Goal: Information Seeking & Learning: Check status

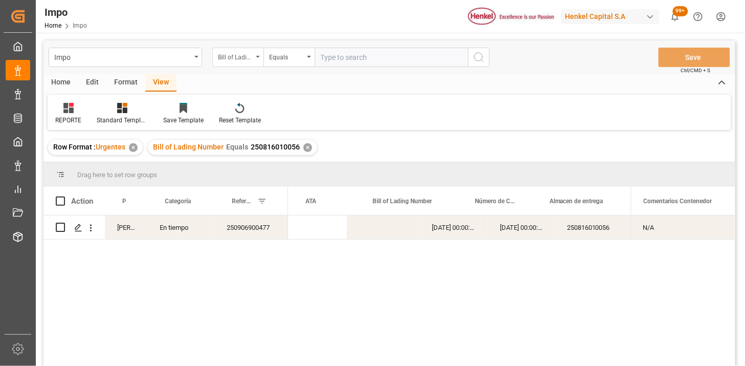
scroll to position [0, 194]
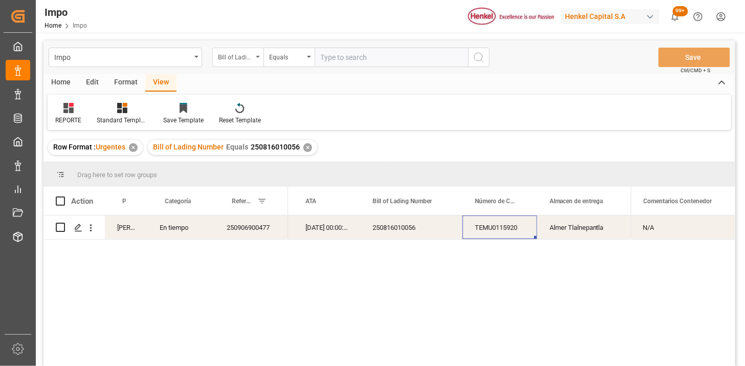
click at [242, 54] on div "Bill of Lading Number" at bounding box center [235, 56] width 35 height 12
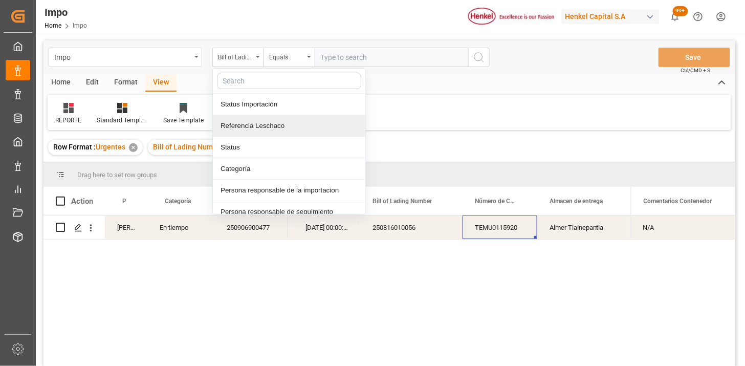
drag, startPoint x: 273, startPoint y: 129, endPoint x: 320, endPoint y: 89, distance: 62.8
click at [273, 129] on div "Referencia Leschaco" at bounding box center [289, 125] width 152 height 21
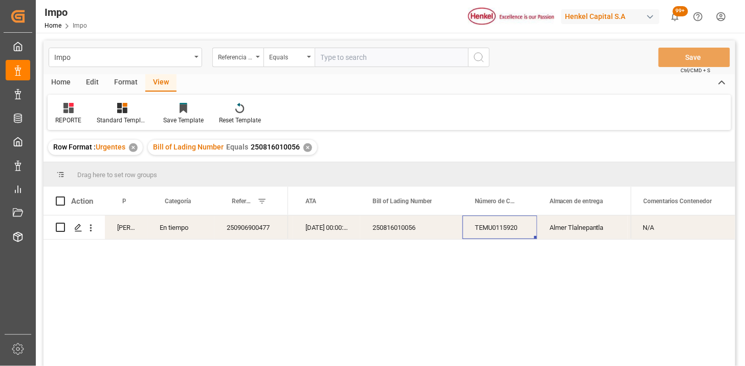
click at [334, 64] on input "text" at bounding box center [391, 57] width 153 height 19
paste input "251006900376"
type input "251006900376"
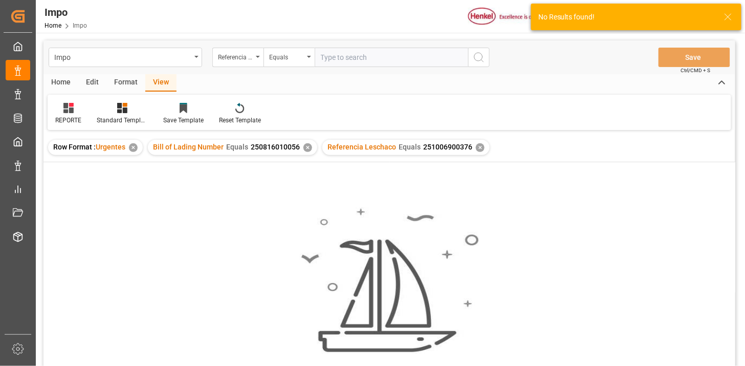
click at [305, 147] on div "✕" at bounding box center [307, 147] width 9 height 9
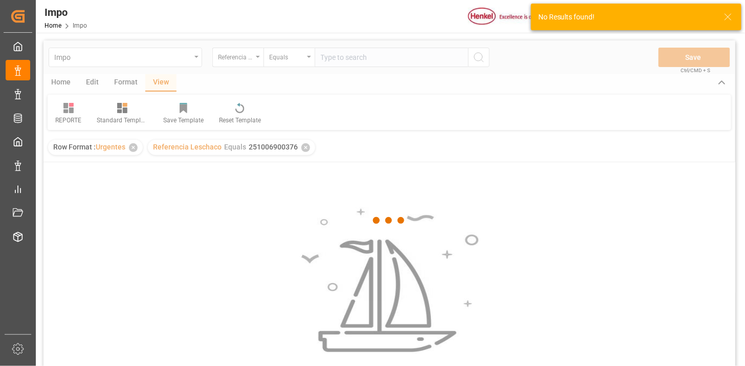
scroll to position [57, 0]
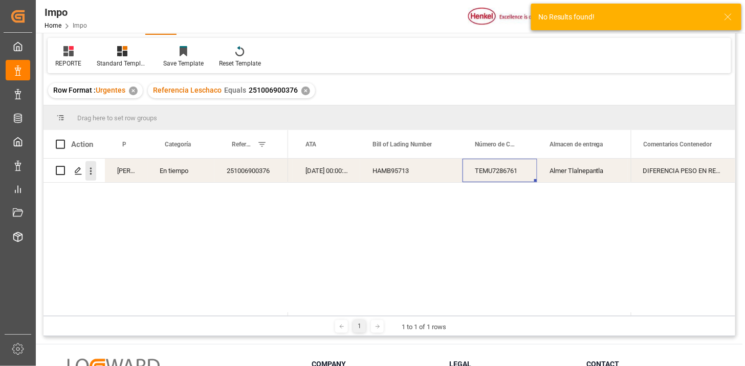
click at [94, 177] on button "open menu" at bounding box center [90, 170] width 11 height 19
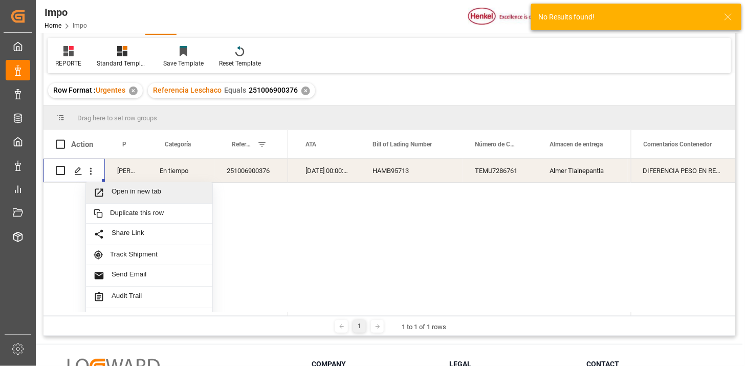
click at [109, 189] on span "Press SPACE to select this row." at bounding box center [103, 192] width 18 height 11
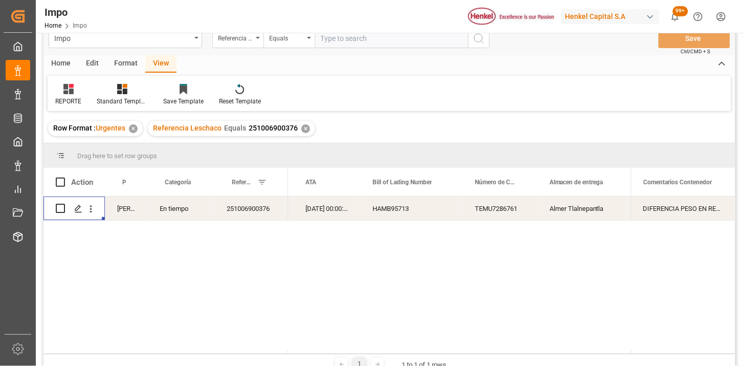
scroll to position [0, 0]
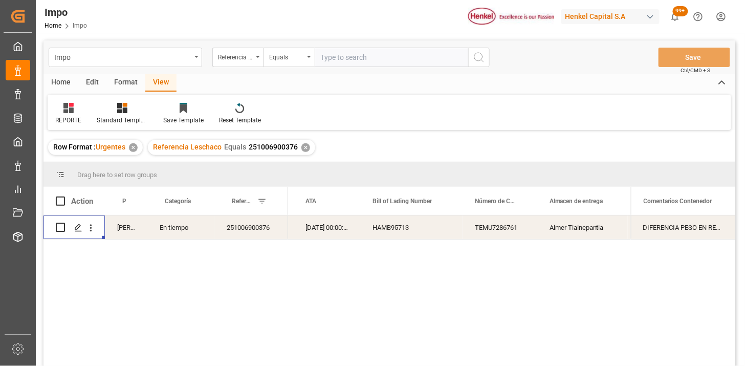
click at [336, 57] on input "text" at bounding box center [391, 57] width 153 height 19
paste input "251006900528"
type input "251006900528"
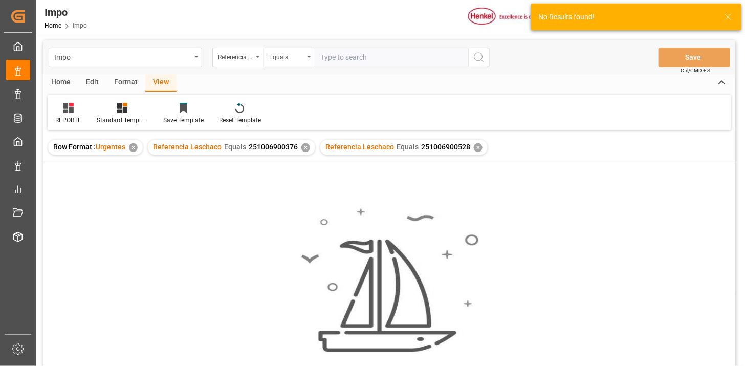
click at [303, 148] on div "✕" at bounding box center [305, 147] width 9 height 9
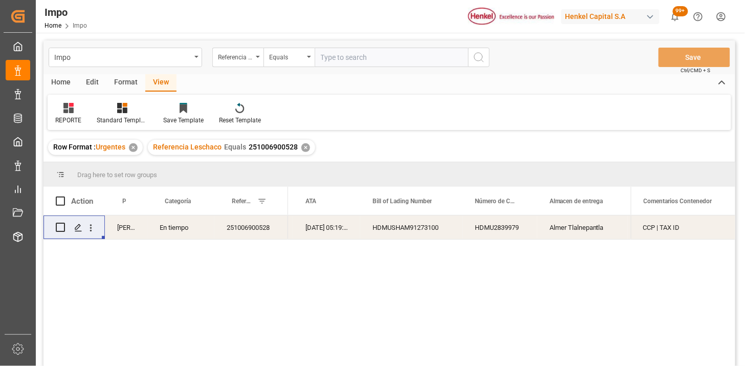
click at [408, 234] on div "HDMUSHAM91273100" at bounding box center [411, 227] width 102 height 24
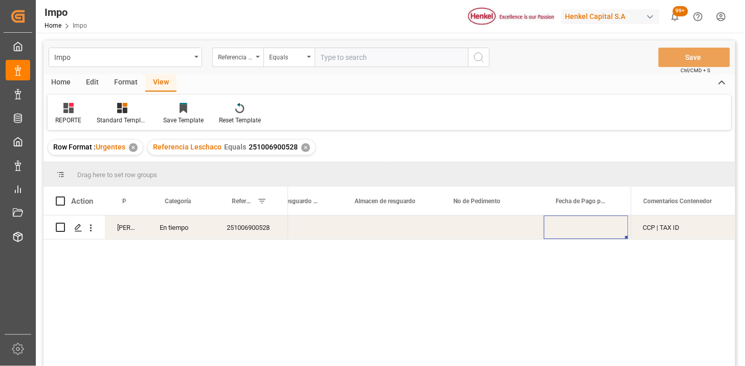
scroll to position [0, 677]
click at [401, 226] on div "Press SPACE to select this row." at bounding box center [397, 227] width 102 height 24
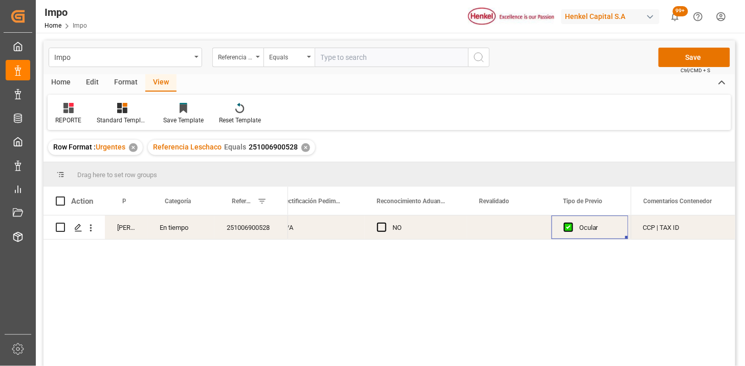
scroll to position [0, 1025]
click at [407, 227] on div "Press SPACE to select this row." at bounding box center [424, 227] width 84 height 24
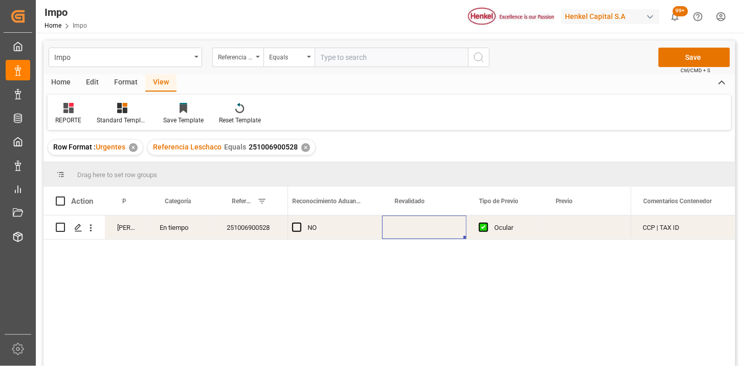
click at [407, 228] on div "Press SPACE to select this row." at bounding box center [424, 227] width 84 height 24
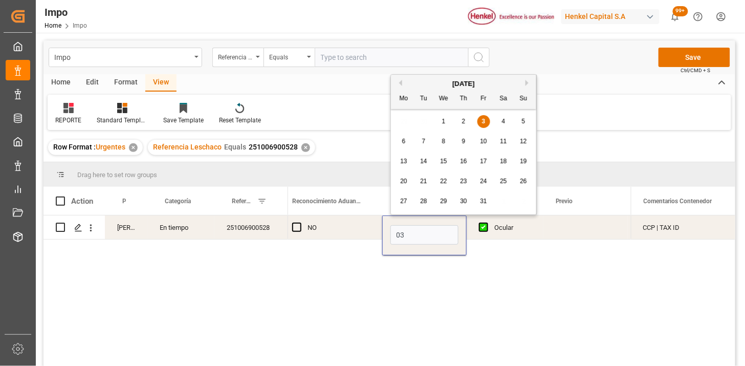
type input "03-10-2025"
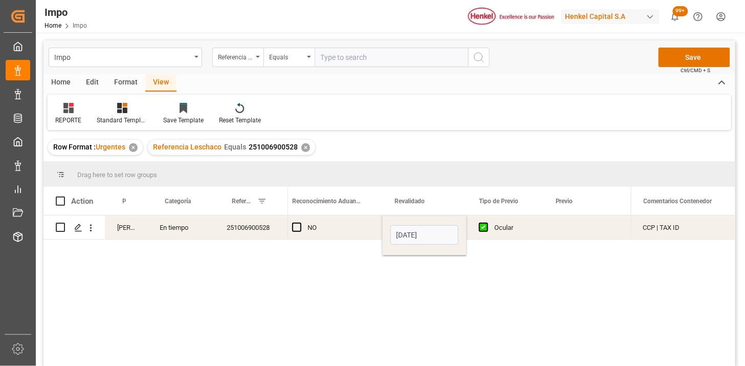
click at [510, 228] on div "Ocular" at bounding box center [512, 228] width 37 height 24
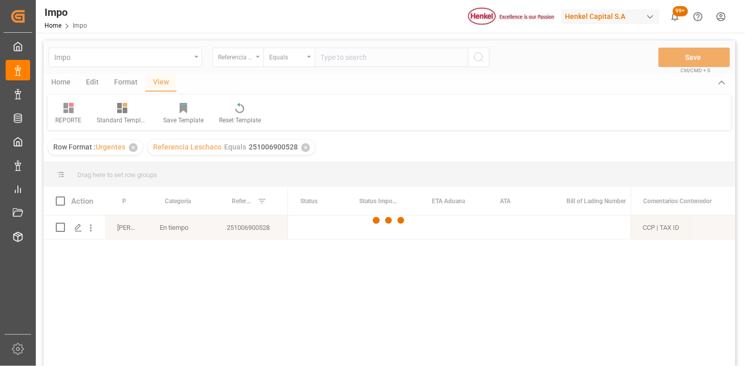
scroll to position [0, 0]
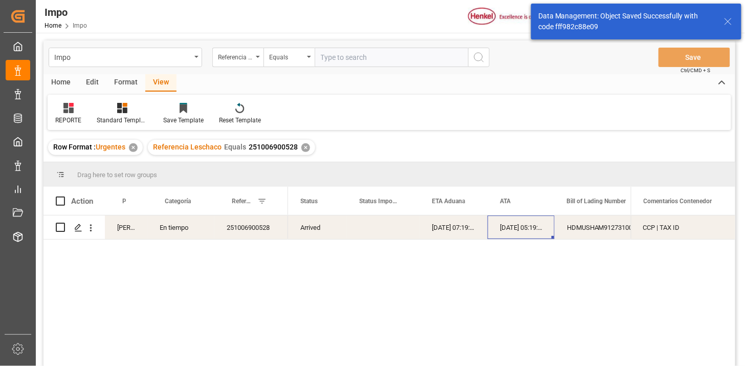
click at [513, 232] on div "02-10-2025 05:19:00" at bounding box center [521, 227] width 67 height 24
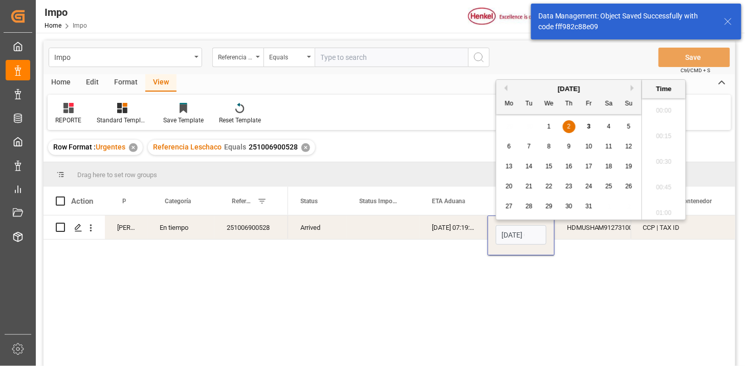
click at [513, 232] on input "02-10-2025 05:19" at bounding box center [521, 234] width 51 height 19
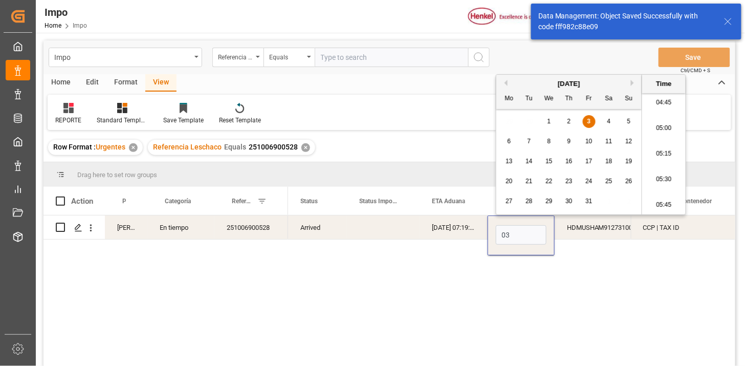
type input "03-10-2025 00:00"
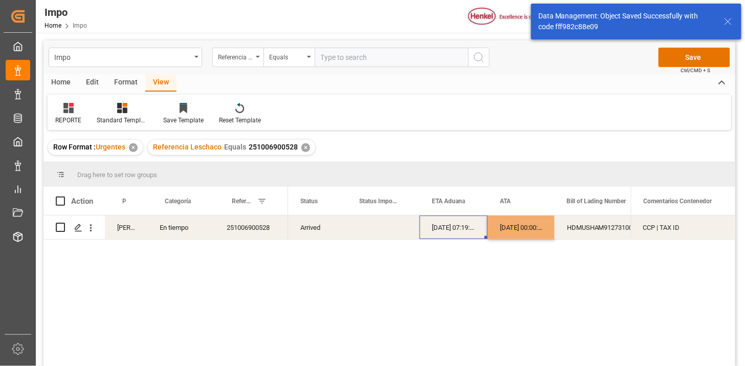
click at [426, 225] on div "02-10-2025 07:19:00" at bounding box center [454, 227] width 68 height 24
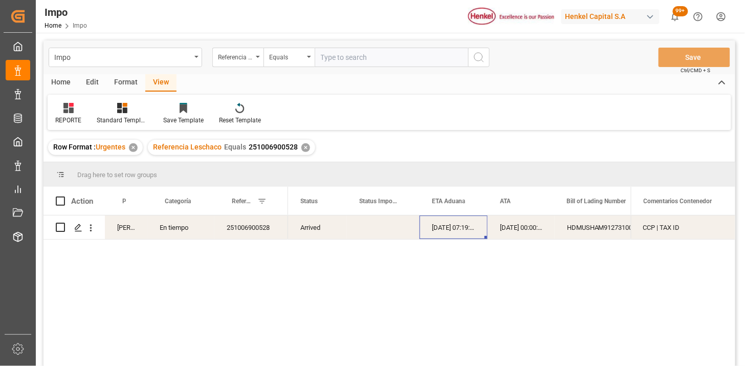
click at [365, 60] on input "text" at bounding box center [391, 57] width 153 height 19
paste input "251006900373"
type input "251006900373"
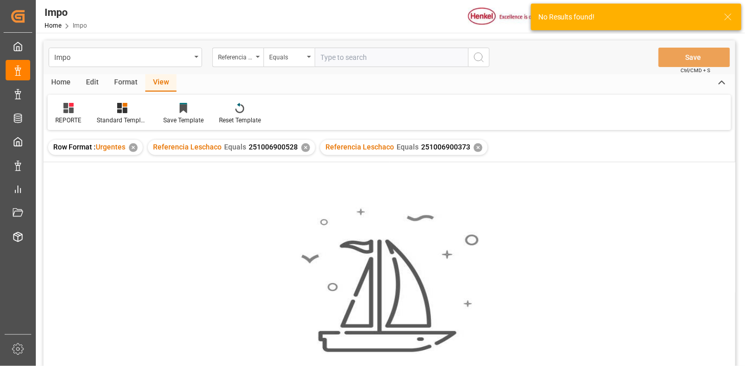
click at [304, 149] on div "✕" at bounding box center [305, 147] width 9 height 9
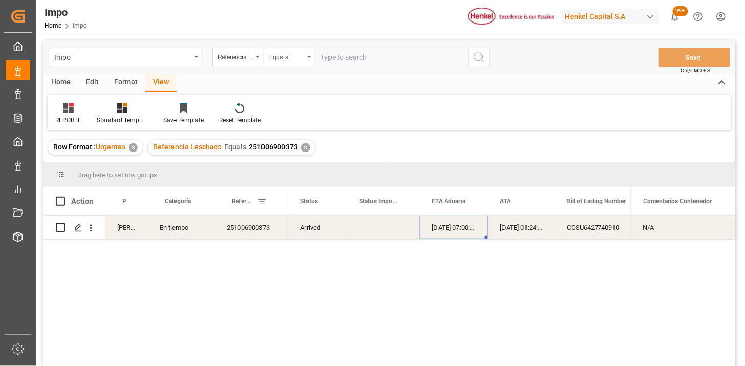
click at [370, 60] on input "text" at bounding box center [391, 57] width 153 height 19
paste input "251006900373"
type input "251006900373"
click at [90, 234] on button "open menu" at bounding box center [90, 227] width 11 height 19
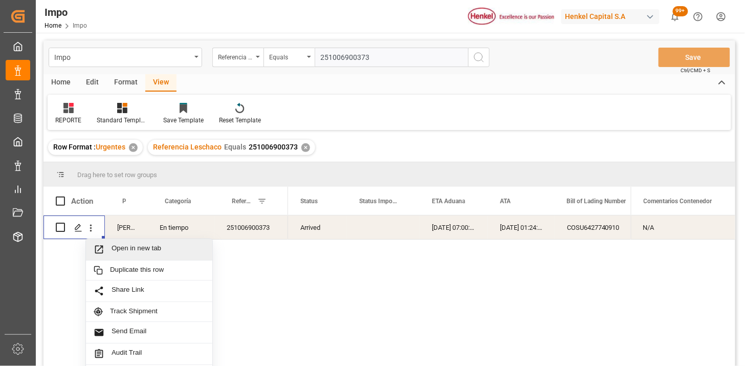
click at [130, 244] on span "Open in new tab" at bounding box center [158, 249] width 93 height 11
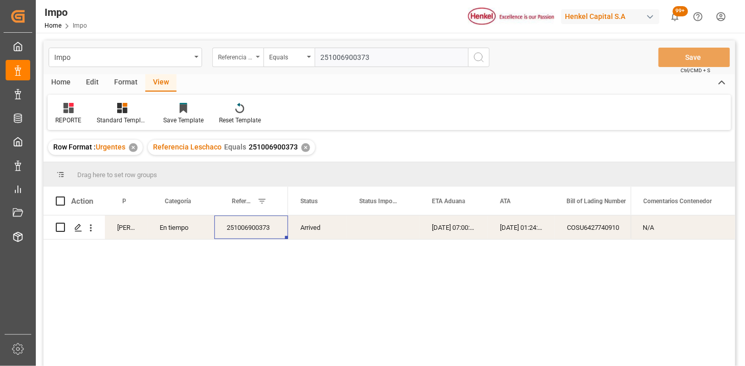
click at [248, 62] on div "Referencia Leschaco" at bounding box center [237, 57] width 51 height 19
type input "bil"
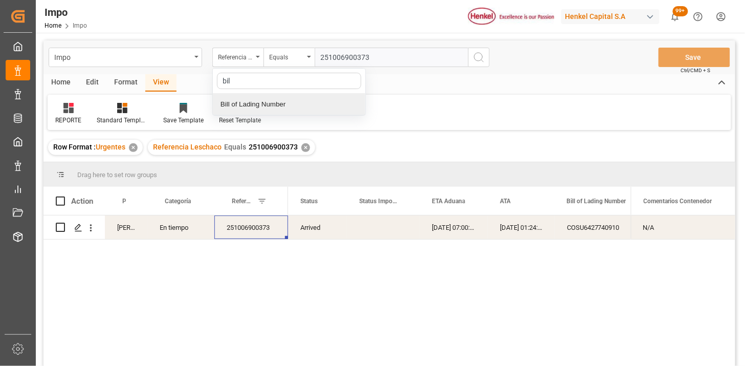
drag, startPoint x: 267, startPoint y: 106, endPoint x: 279, endPoint y: 95, distance: 16.3
click at [267, 105] on div "Bill of Lading Number" at bounding box center [289, 104] width 152 height 21
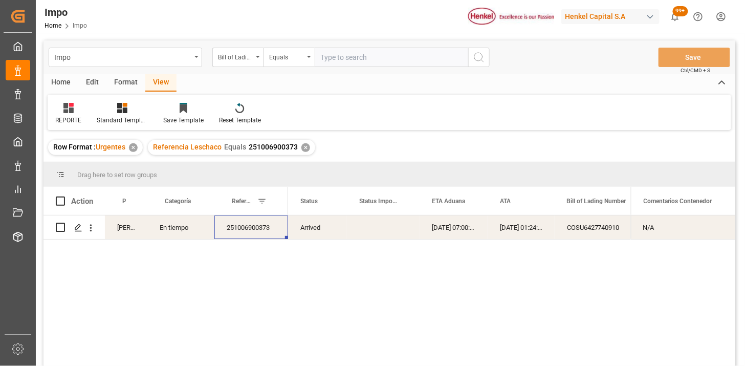
click at [334, 57] on input "text" at bounding box center [391, 57] width 153 height 19
paste input "TJN0752615"
type input "TJN0752615"
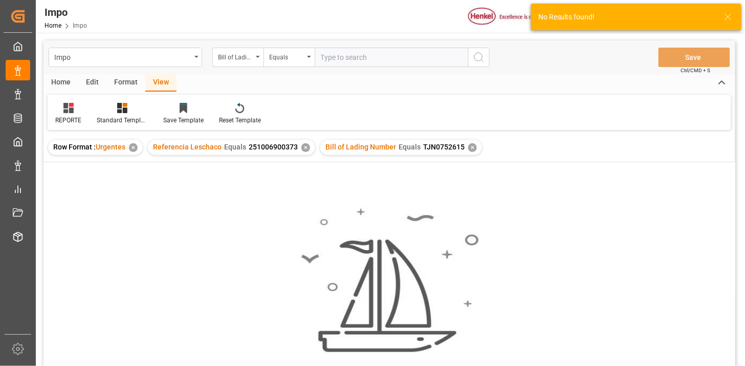
click at [301, 150] on div "✕" at bounding box center [305, 147] width 9 height 9
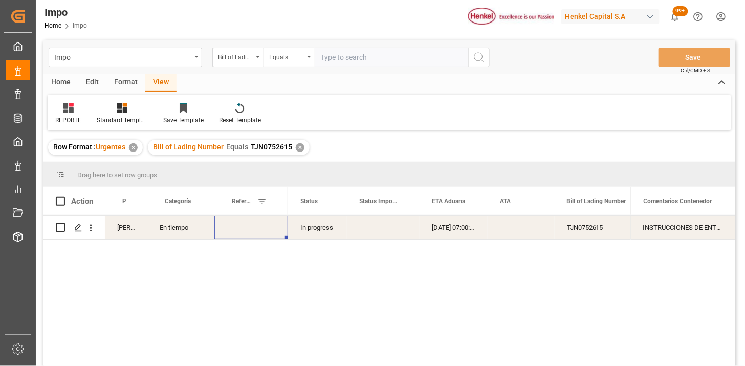
click at [250, 228] on div "Press SPACE to select this row." at bounding box center [251, 227] width 74 height 24
click at [251, 228] on input "Press SPACE to select this row." at bounding box center [251, 233] width 57 height 19
type input "251006900607"
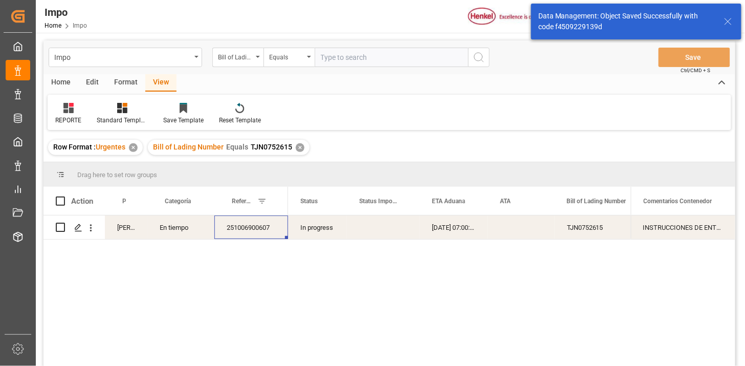
drag, startPoint x: 333, startPoint y: 59, endPoint x: 418, endPoint y: 75, distance: 86.3
click at [334, 59] on input "text" at bounding box center [391, 57] width 153 height 19
paste input "TJN0752616"
type input "TJN0752616"
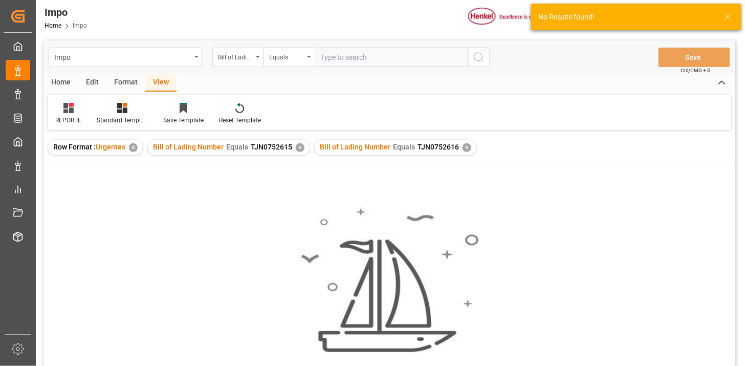
click at [300, 150] on div "✕" at bounding box center [300, 147] width 9 height 9
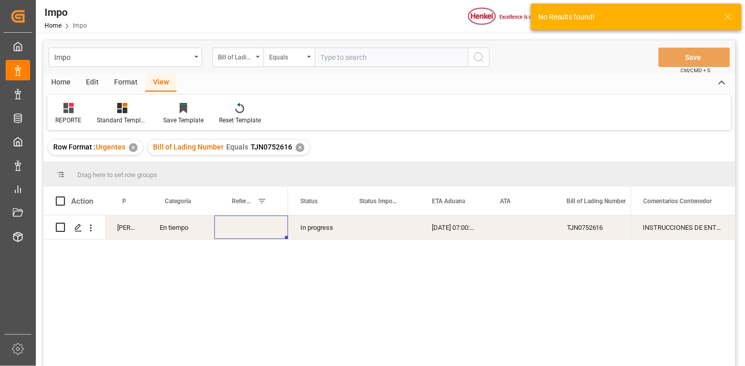
click at [253, 226] on div "Press SPACE to select this row." at bounding box center [251, 227] width 74 height 24
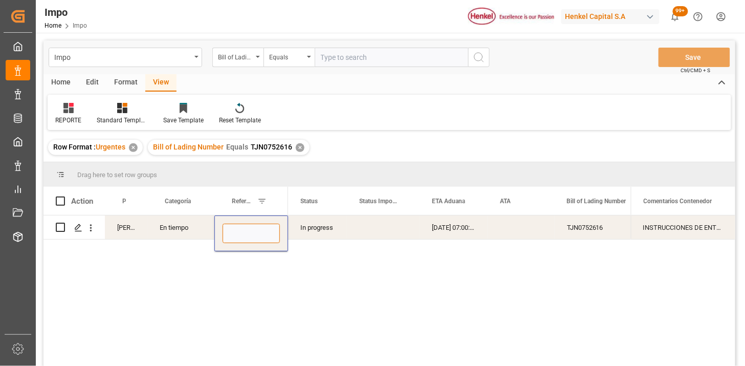
click at [253, 226] on input "Press SPACE to select this row." at bounding box center [251, 233] width 57 height 19
paste input "251006900608"
type input "251006900608"
click at [437, 58] on input "text" at bounding box center [391, 57] width 153 height 19
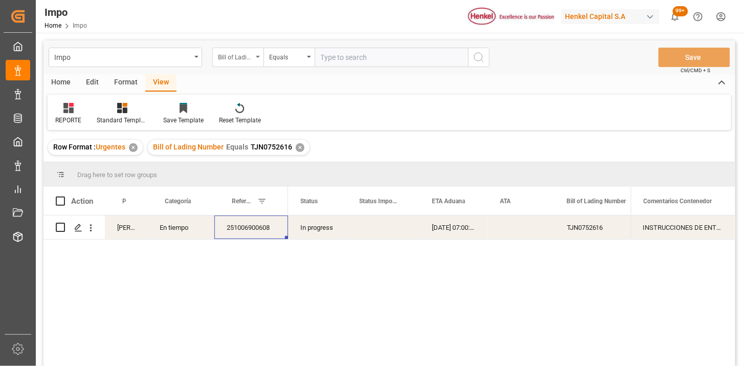
click at [247, 57] on div "Bill of Lading Number" at bounding box center [235, 56] width 35 height 12
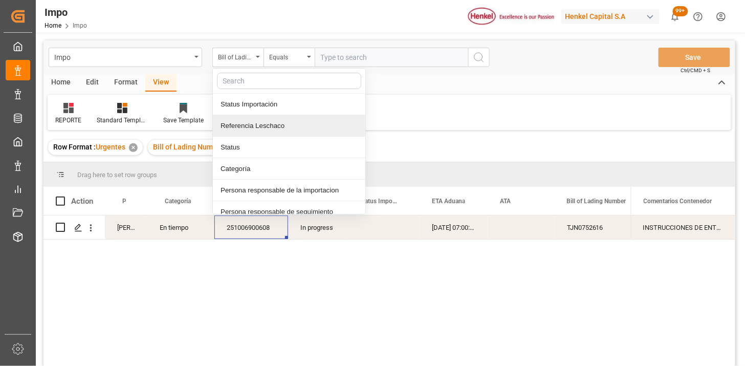
click at [253, 131] on div "Referencia Leschaco" at bounding box center [289, 125] width 152 height 21
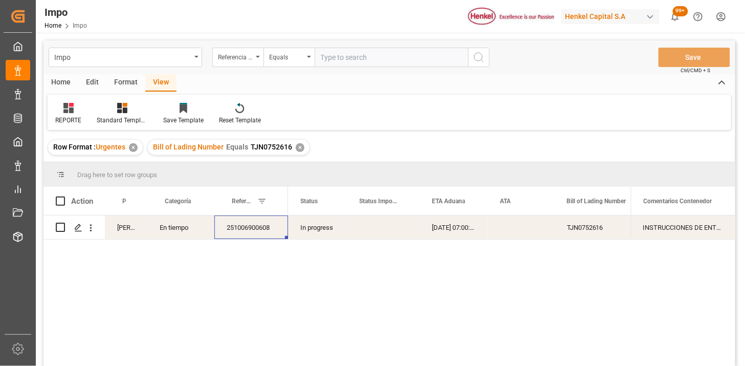
click at [340, 55] on input "text" at bounding box center [391, 57] width 153 height 19
paste input "251006900572"
type input "251006900572"
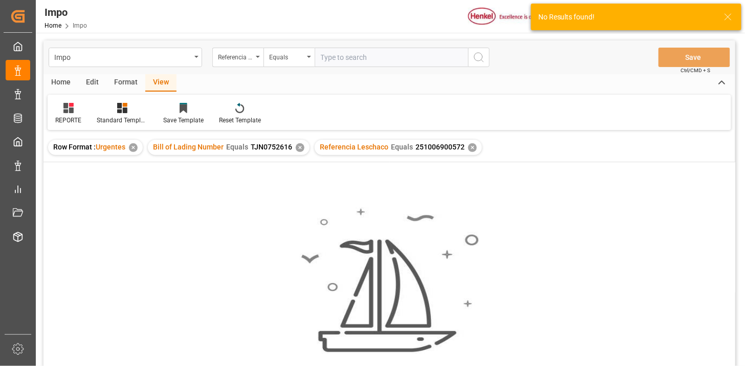
click at [300, 146] on div "✕" at bounding box center [300, 147] width 9 height 9
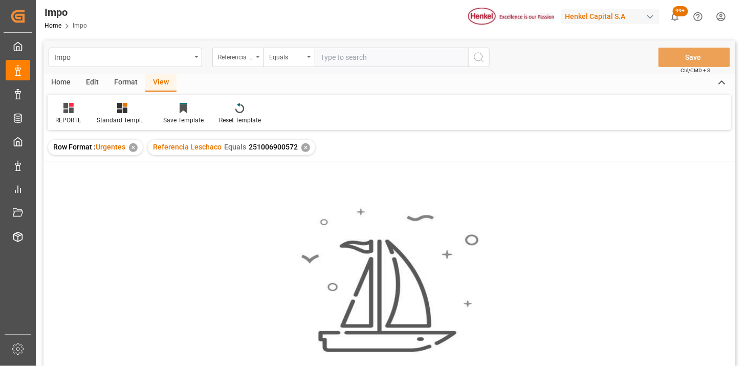
click at [243, 58] on div "Referencia Leschaco" at bounding box center [235, 56] width 35 height 12
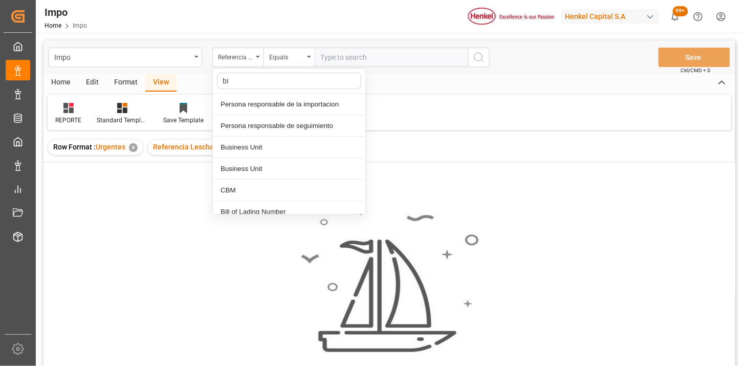
type input "bil"
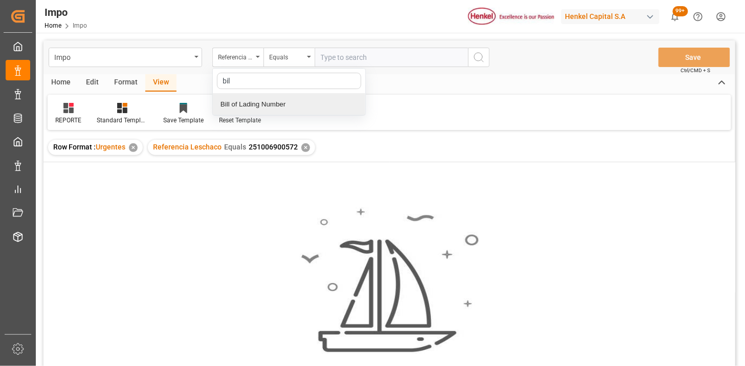
click at [269, 104] on div "Bill of Lading Number" at bounding box center [289, 104] width 152 height 21
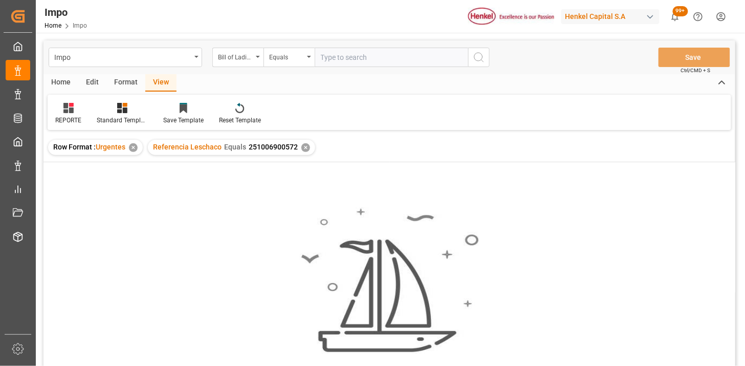
click at [343, 65] on input "text" at bounding box center [391, 57] width 153 height 19
paste input "258330260"
type input "258330260"
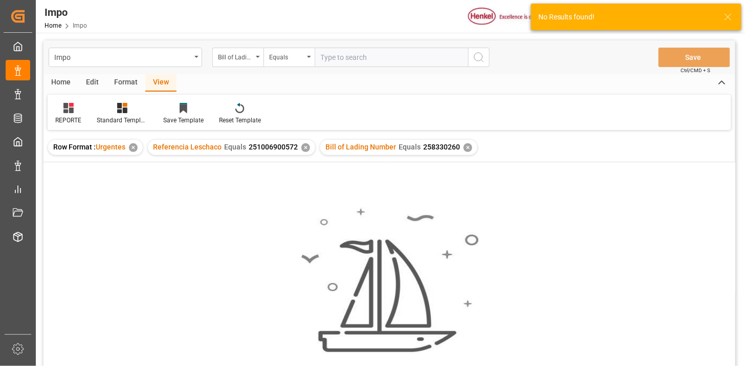
click at [304, 149] on div "✕" at bounding box center [305, 147] width 9 height 9
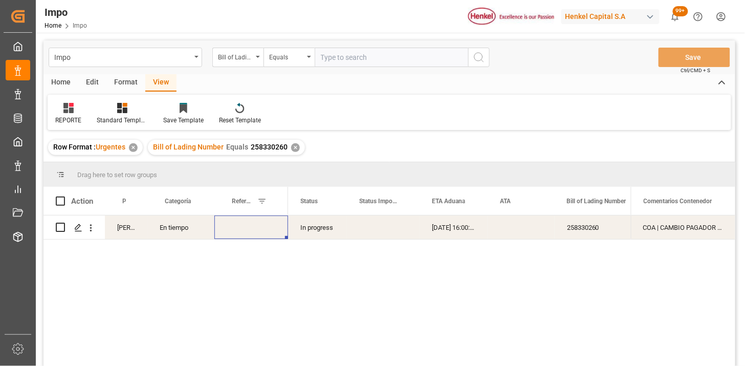
click at [255, 229] on div "Press SPACE to select this row." at bounding box center [251, 227] width 74 height 24
click at [255, 229] on input "Press SPACE to select this row." at bounding box center [251, 233] width 57 height 19
type input "251006900572"
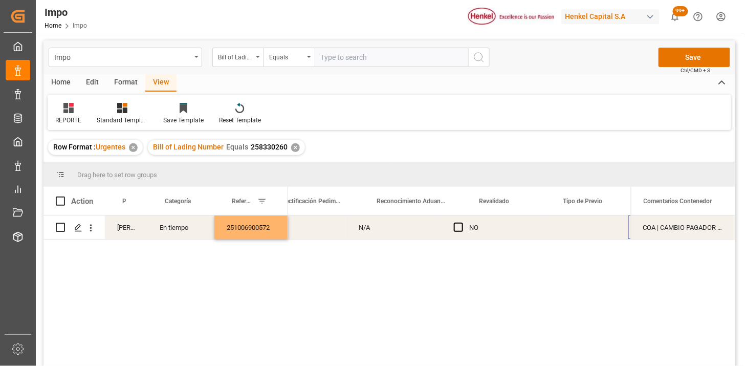
scroll to position [0, 940]
click at [488, 226] on div "Press SPACE to select this row." at bounding box center [509, 227] width 84 height 24
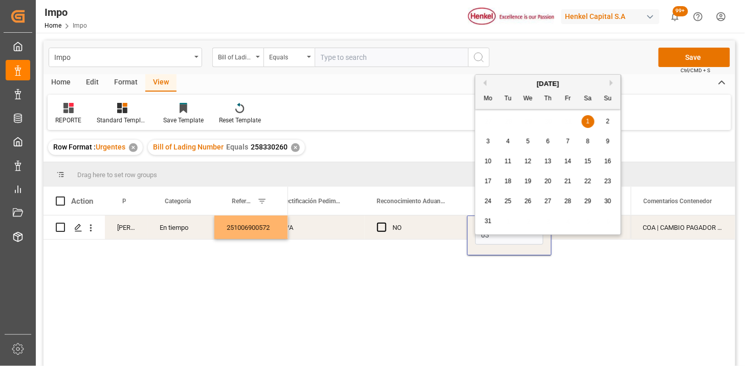
type input "03-10-2025"
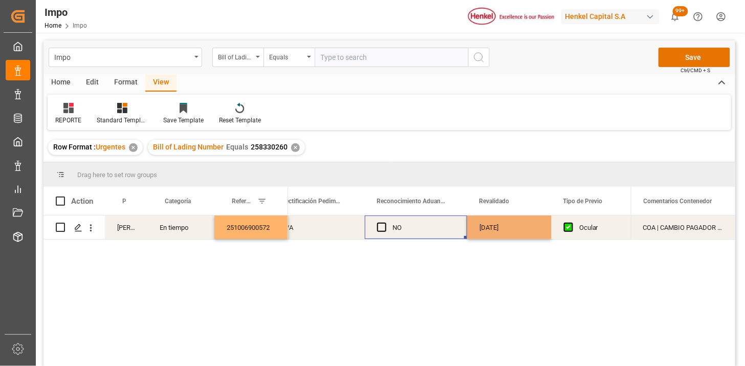
drag, startPoint x: 431, startPoint y: 231, endPoint x: 426, endPoint y: 233, distance: 5.5
click at [430, 231] on div "NO" at bounding box center [423, 228] width 62 height 24
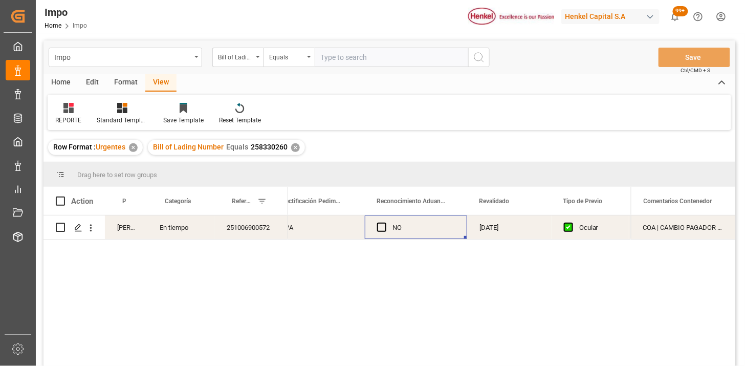
click at [293, 149] on div "✕" at bounding box center [295, 147] width 9 height 9
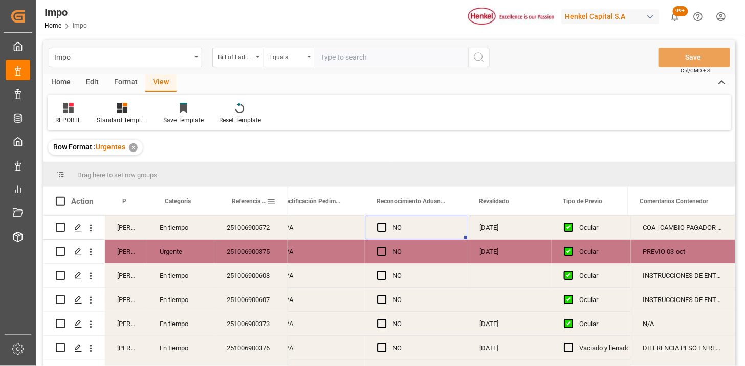
click at [255, 214] on div "Referencia Leschaco" at bounding box center [249, 201] width 35 height 28
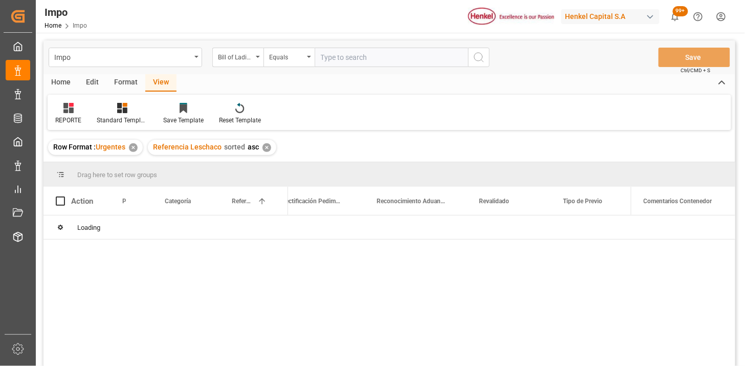
click at [267, 148] on div "✕" at bounding box center [266, 147] width 9 height 9
click at [249, 232] on div "Loading" at bounding box center [389, 227] width 692 height 24
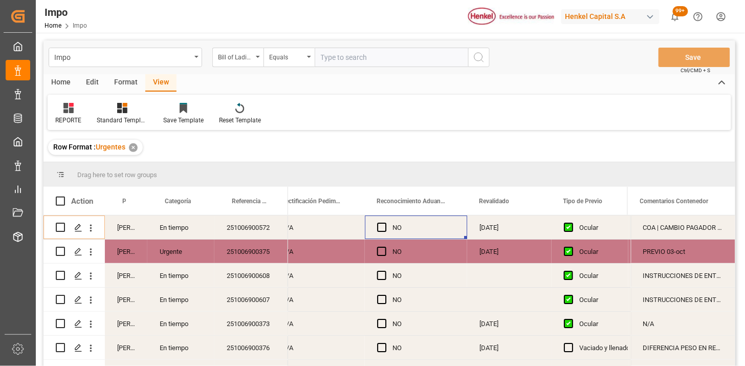
scroll to position [57, 0]
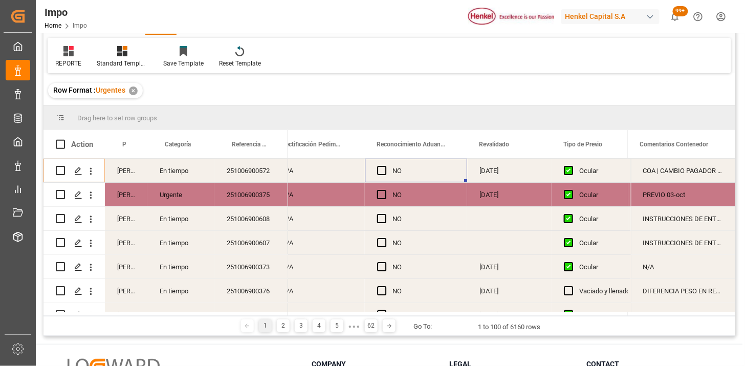
click at [260, 192] on div "251006900375" at bounding box center [251, 195] width 74 height 24
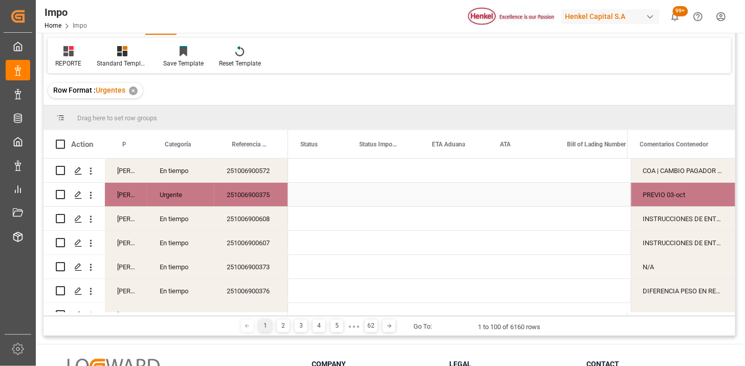
scroll to position [0, 0]
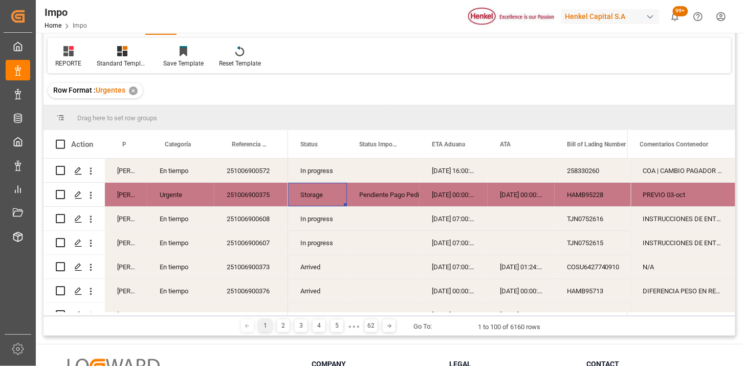
click at [311, 265] on div "Arrived" at bounding box center [317, 267] width 59 height 24
click at [332, 142] on span at bounding box center [329, 144] width 9 height 9
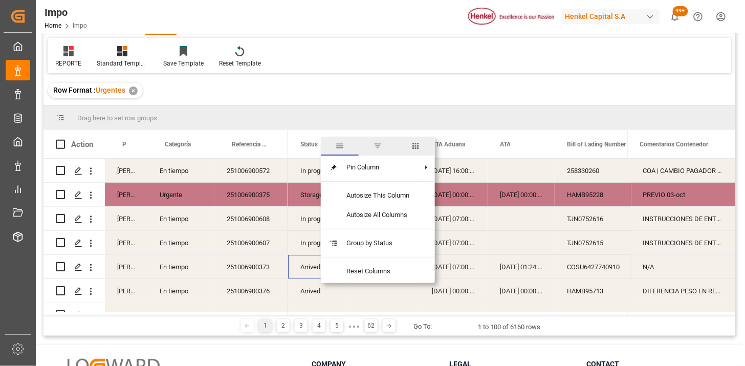
click at [377, 152] on span "filter" at bounding box center [378, 146] width 38 height 18
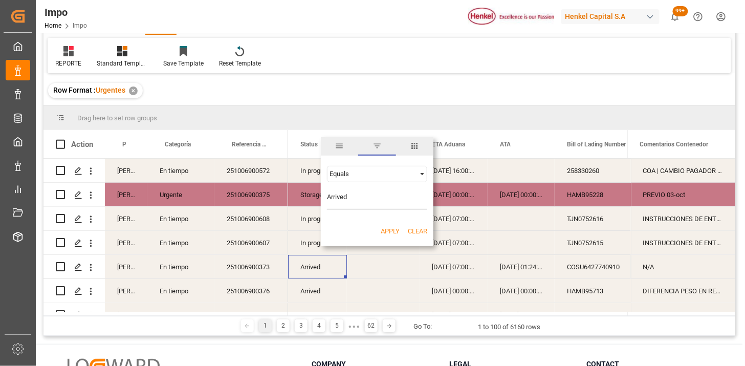
type input "Arrived"
click at [395, 229] on button "Apply" at bounding box center [390, 231] width 19 height 10
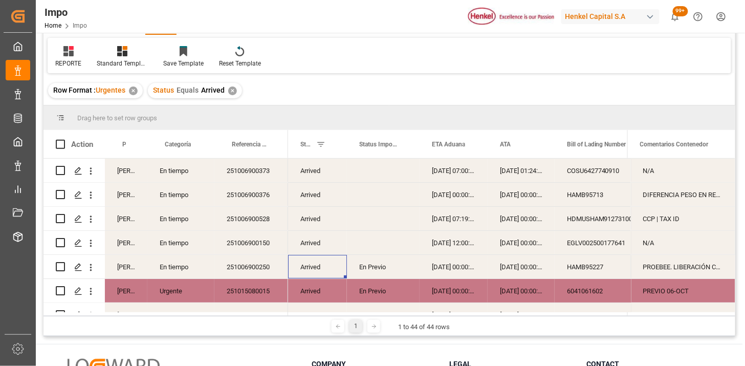
click at [123, 175] on div "Martha Gonzalez" at bounding box center [126, 171] width 42 height 24
click at [134, 145] on span at bounding box center [130, 144] width 9 height 9
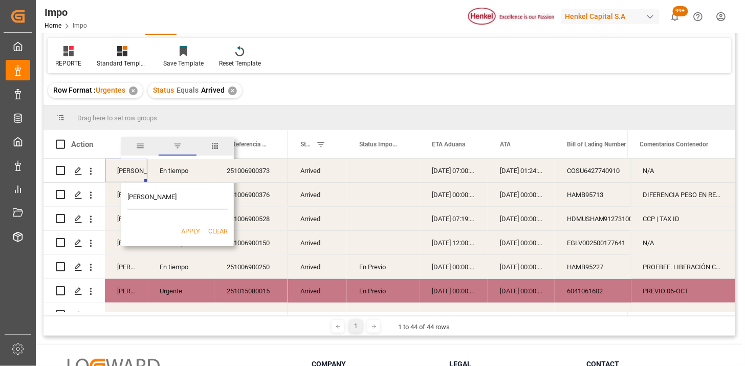
type input "Martha Gonzalez"
click at [192, 232] on button "Apply" at bounding box center [190, 231] width 19 height 10
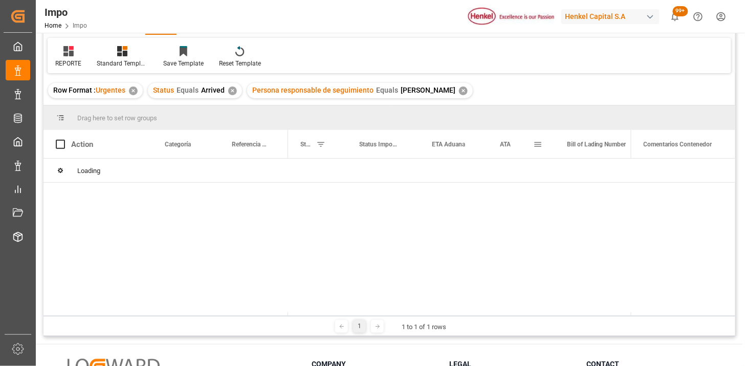
click at [508, 148] on div "ATA" at bounding box center [516, 144] width 33 height 28
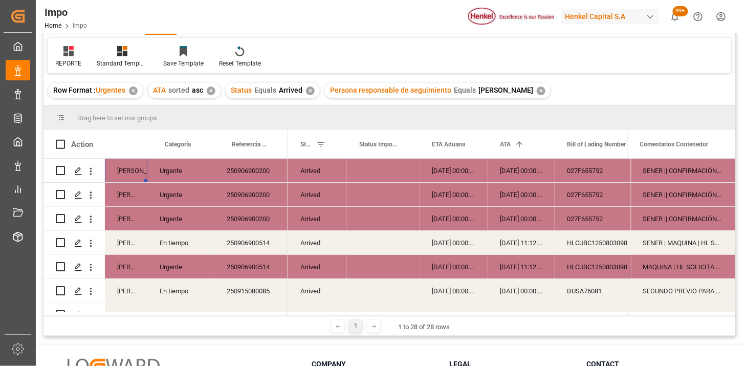
click at [249, 174] on div "250906900200" at bounding box center [251, 171] width 74 height 24
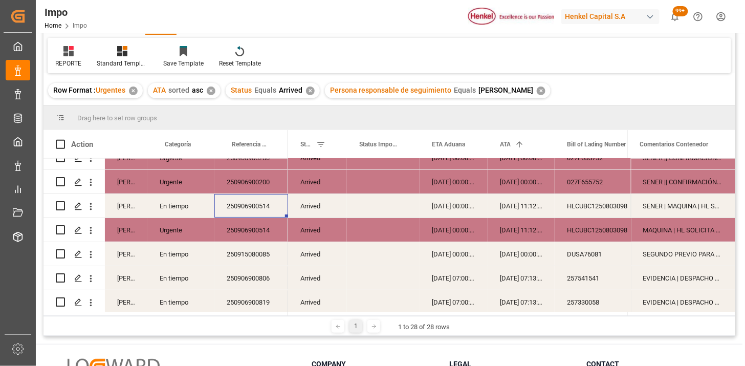
scroll to position [57, 0]
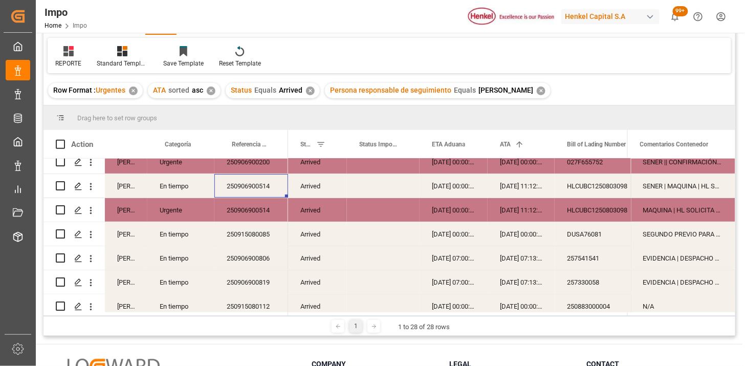
click at [255, 217] on div "250906900514" at bounding box center [251, 210] width 74 height 24
click at [252, 231] on div "250915080085" at bounding box center [251, 234] width 74 height 24
click at [322, 238] on div "Arrived" at bounding box center [317, 234] width 59 height 24
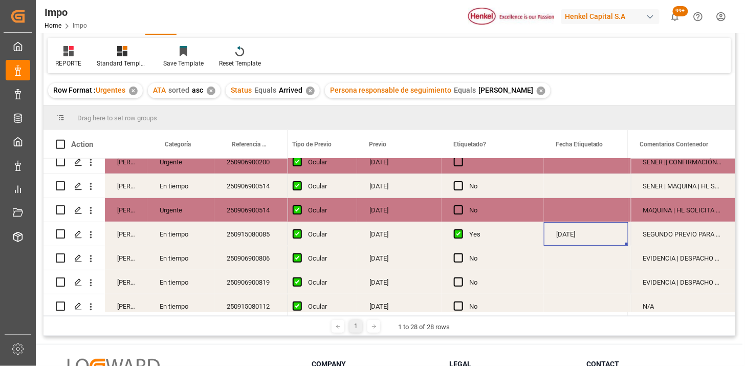
scroll to position [0, 1314]
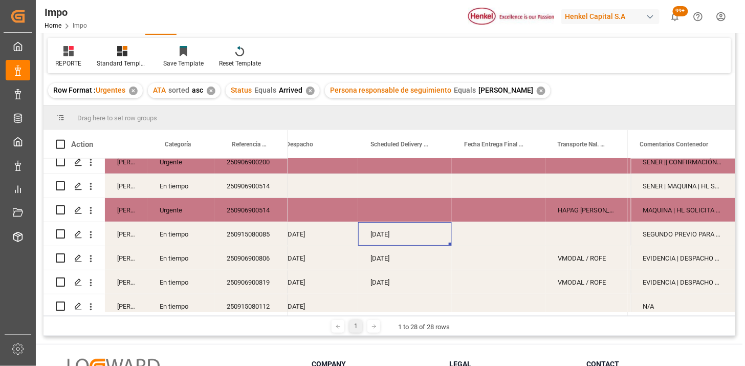
click at [481, 239] on div "Press SPACE to select this row." at bounding box center [499, 234] width 94 height 24
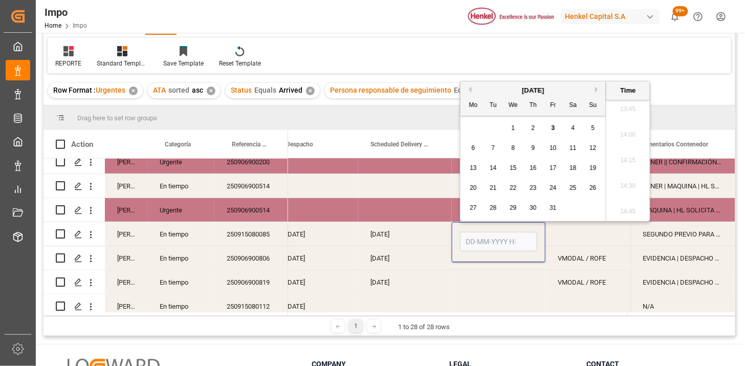
type input "9"
type input "2"
type input "02-10-2025 00:00"
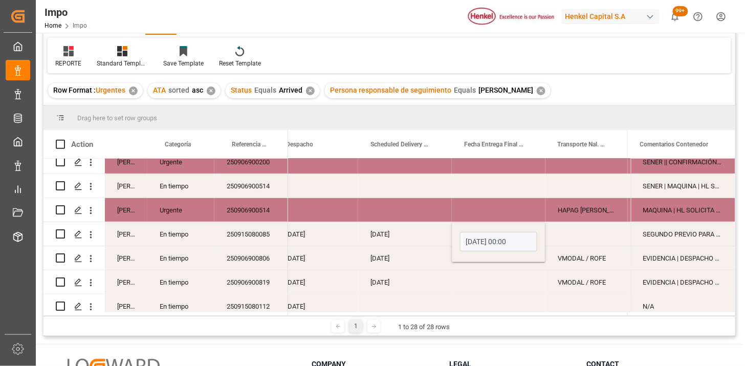
click at [583, 238] on div "Press SPACE to select this row." at bounding box center [586, 234] width 82 height 24
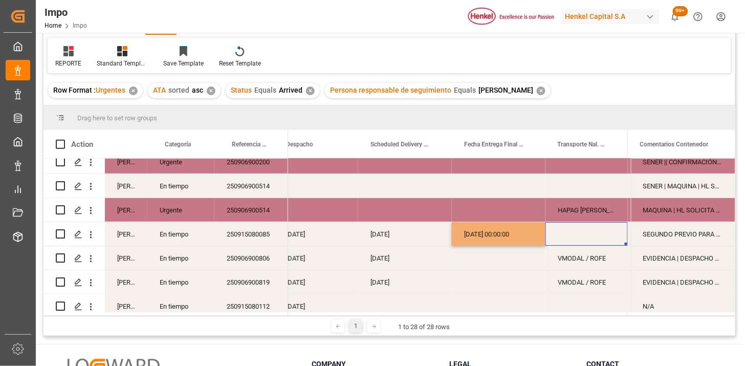
click at [583, 238] on div "Press SPACE to select this row." at bounding box center [586, 234] width 82 height 24
click at [579, 239] on input "Press SPACE to select this row." at bounding box center [587, 239] width 66 height 19
type input "L"
type input "NEYNO"
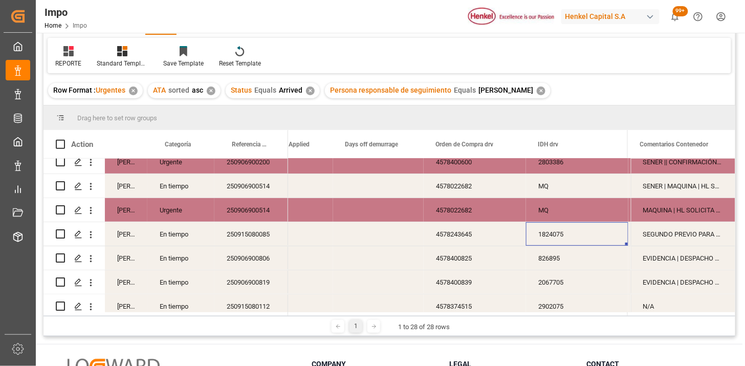
click at [684, 241] on div "SEGUNDO PREVIO PARA MEDIR TAMAÑO DE ETIQUETA" at bounding box center [683, 234] width 104 height 24
click at [685, 241] on div "SEGUNDO PREVIO PARA MEDIR TAMAÑO DE ETIQUETA" at bounding box center [683, 234] width 104 height 24
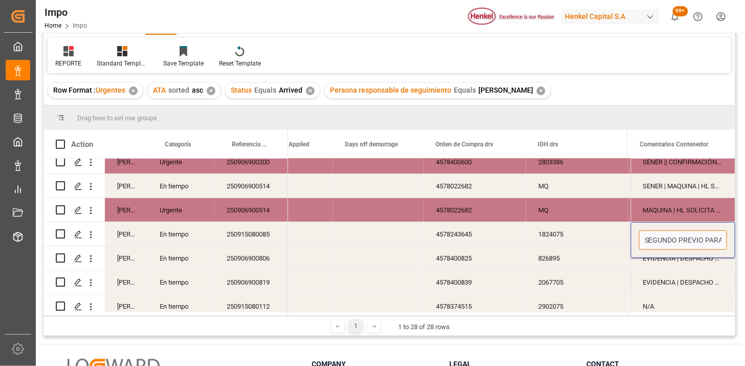
click at [685, 241] on input "SEGUNDO PREVIO PARA MEDIR TAMAÑO DE ETIQUETA" at bounding box center [683, 239] width 88 height 19
type input "SEGUNDO PREVIO PARA MEDIR TAMAÑO DE ETIQUETA | FLETE EN FALSO POR NO DESCARGA E…"
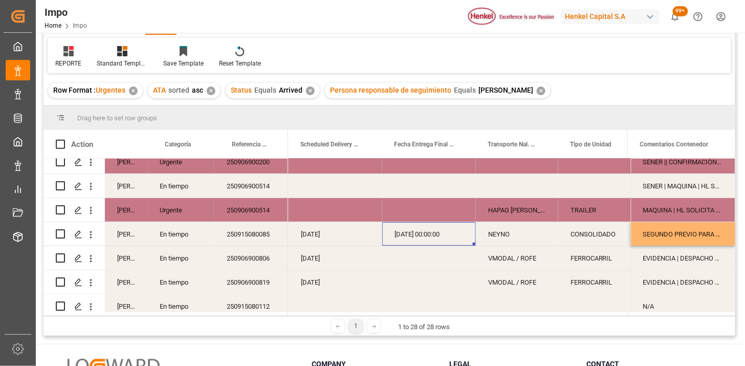
click at [420, 236] on div "02-10-2025 00:00:00" at bounding box center [429, 234] width 94 height 24
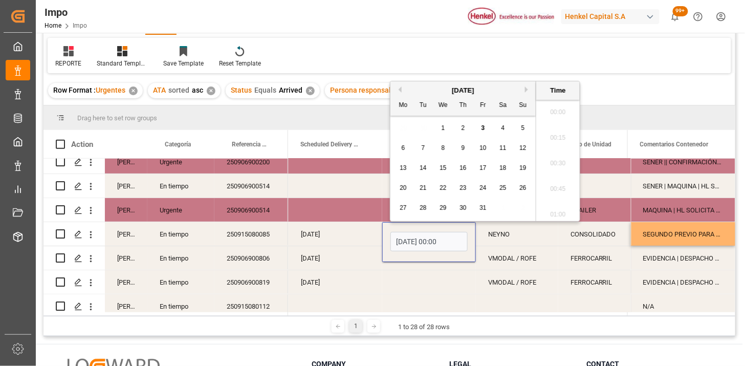
click at [420, 236] on input "02-10-2025 00:00" at bounding box center [428, 241] width 77 height 19
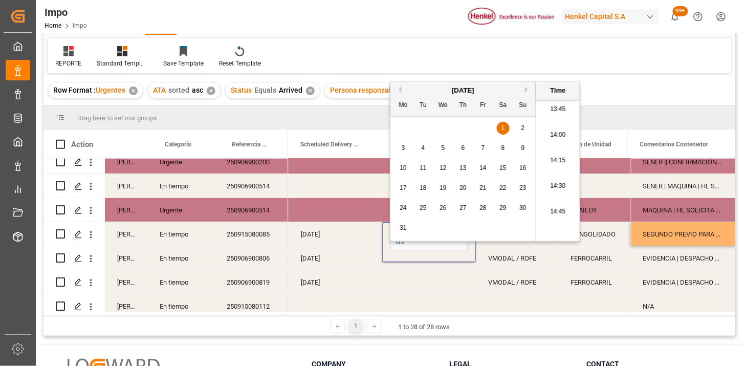
type input "03-10-2025 00:00"
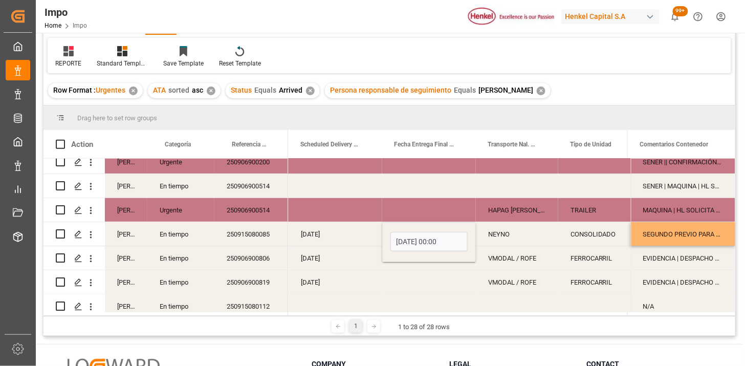
click at [500, 243] on div "NEYNO" at bounding box center [517, 234] width 82 height 24
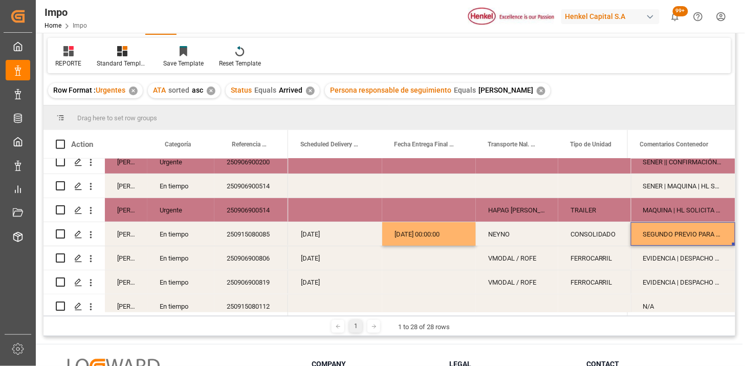
click at [680, 228] on div "SEGUNDO PREVIO PARA MEDIR TAMAÑO DE ETIQUETA | FLETE EN FALSO POR NO DESCARGA E…" at bounding box center [683, 234] width 104 height 24
click at [681, 228] on div "SEGUNDO PREVIO PARA MEDIR TAMAÑO DE ETIQUETA | FLETE EN FALSO POR NO DESCARGA E…" at bounding box center [683, 234] width 104 height 24
click at [685, 236] on input "SEGUNDO PREVIO PARA MEDIR TAMAÑO DE ETIQUETA | FLETE EN FALSO POR NO DESCARGA E…" at bounding box center [683, 239] width 88 height 19
type input "SEGUNDO PREVIO PARA MEDIR TAMAÑO DE ETIQUETA | FLETE EN FALSO POR NO DESCARGA E…"
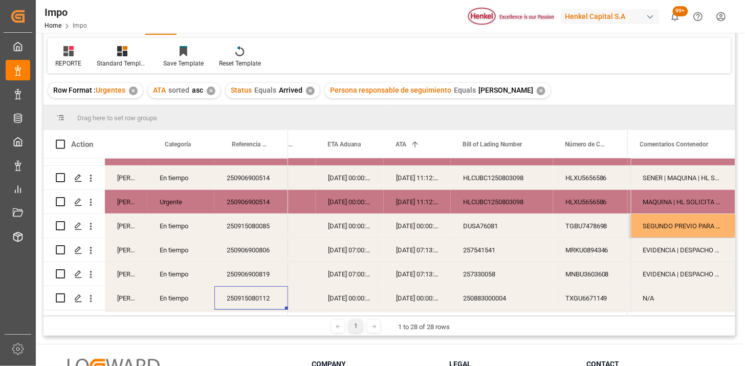
scroll to position [0, 0]
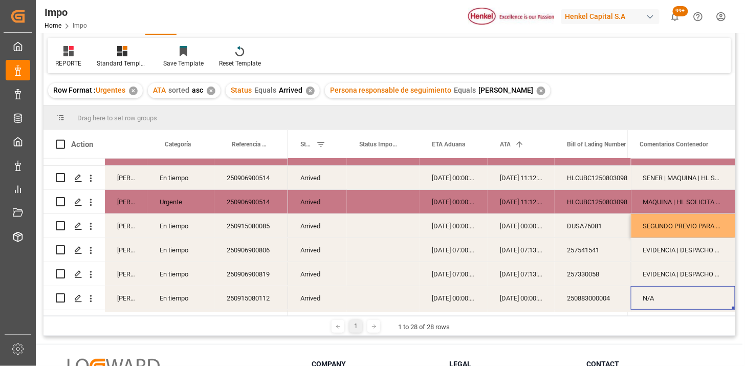
click at [657, 297] on div "N/A" at bounding box center [683, 298] width 104 height 24
type input "RESGUARDO POR INVENTARIO"
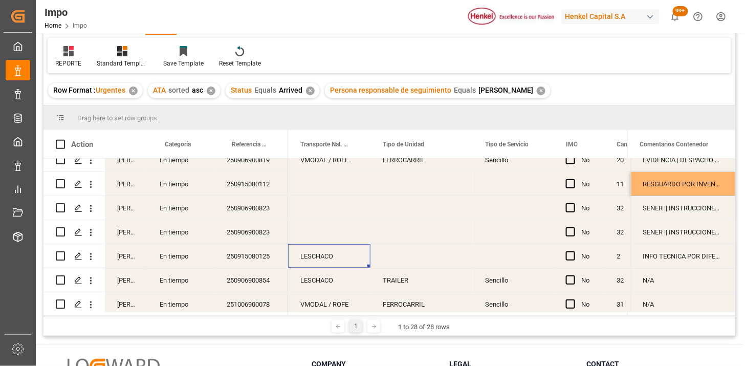
scroll to position [0, 1832]
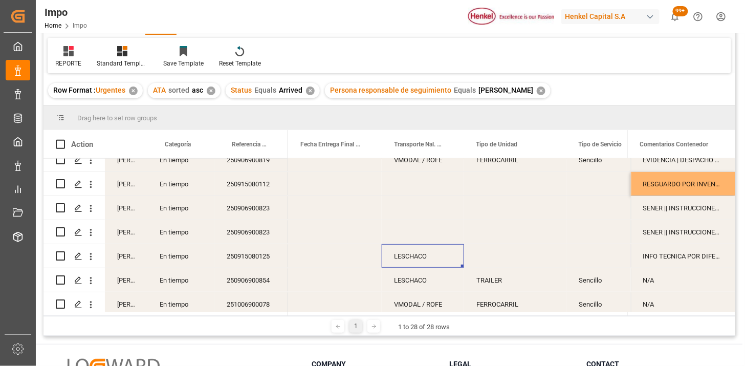
click at [416, 258] on div "LESCHACO" at bounding box center [423, 256] width 82 height 24
click at [416, 258] on input "LESCHACO" at bounding box center [423, 261] width 66 height 19
type input "NEYNO"
click at [474, 258] on div "Press SPACE to select this row." at bounding box center [515, 256] width 102 height 24
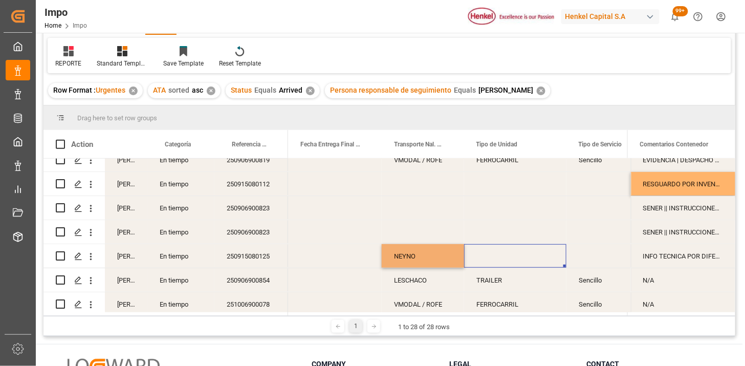
click at [482, 259] on div "Press SPACE to select this row." at bounding box center [515, 256] width 102 height 24
click at [482, 259] on input "Press SPACE to select this row." at bounding box center [515, 261] width 86 height 19
type input "CONSOLIDADO"
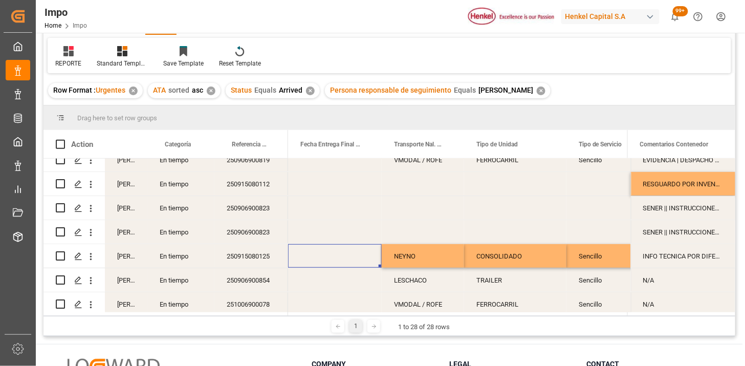
scroll to position [0, 1738]
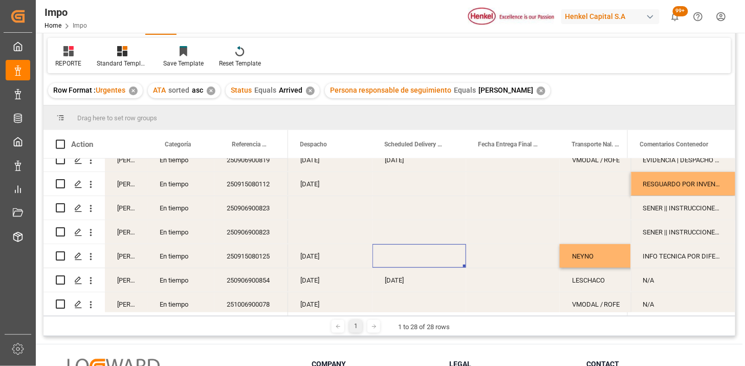
click at [408, 258] on div "Press SPACE to select this row." at bounding box center [419, 256] width 94 height 24
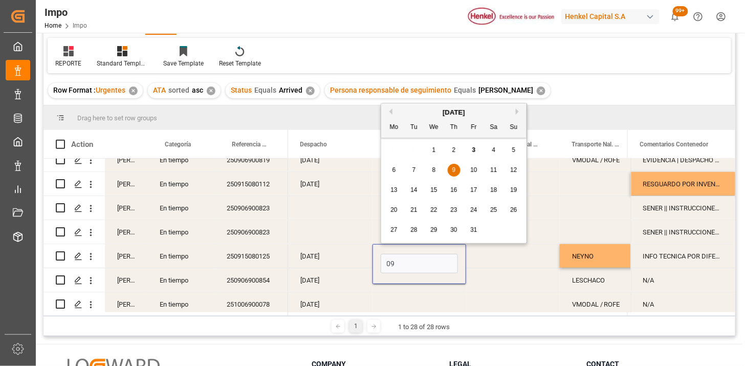
type input "09-10-2025"
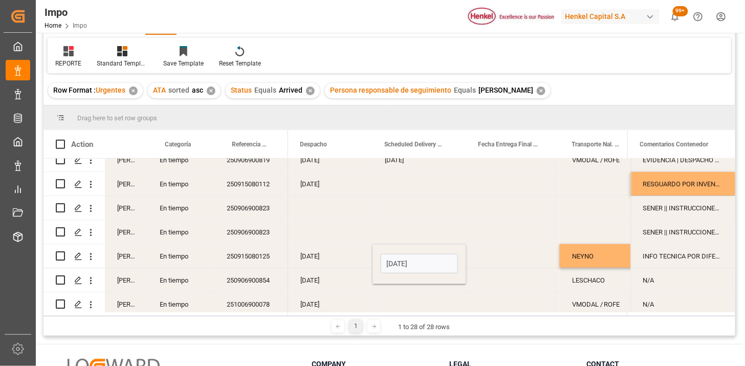
click at [337, 257] on div "04-10-2025" at bounding box center [330, 256] width 84 height 24
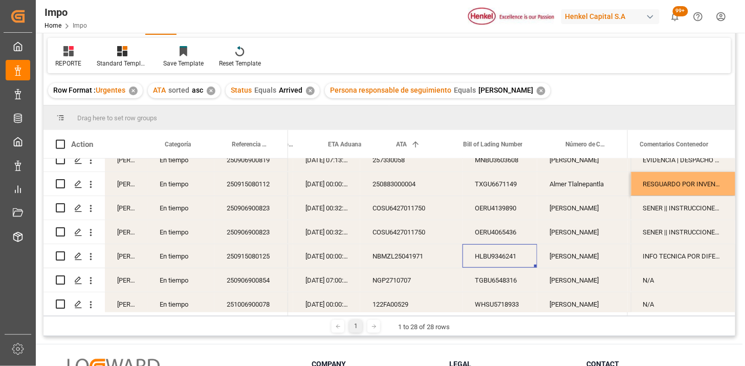
scroll to position [0, 194]
click at [418, 255] on div "NBMZL25041971" at bounding box center [411, 256] width 102 height 24
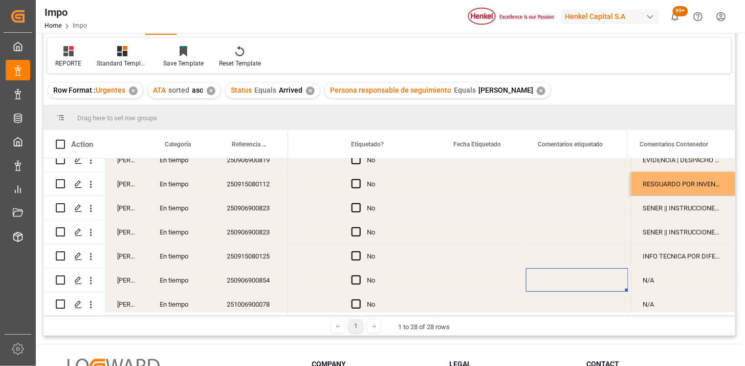
scroll to position [0, 1314]
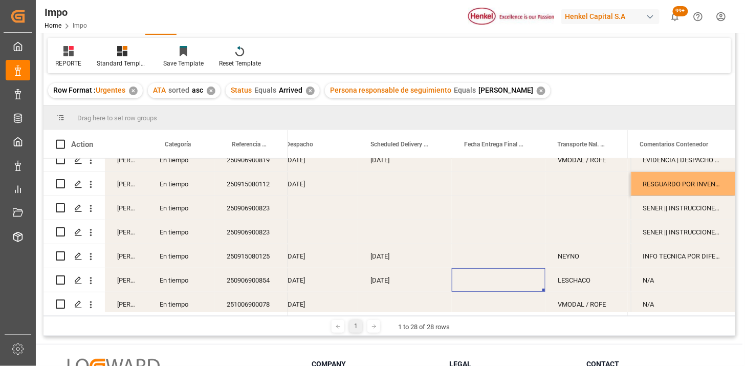
click at [483, 282] on div "Press SPACE to select this row." at bounding box center [499, 280] width 94 height 24
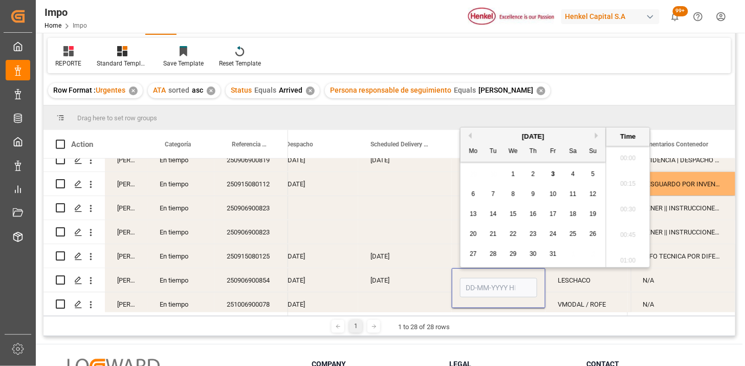
click at [483, 282] on input "Press SPACE to select this row." at bounding box center [498, 287] width 77 height 19
type input "03-10-2025 00:00"
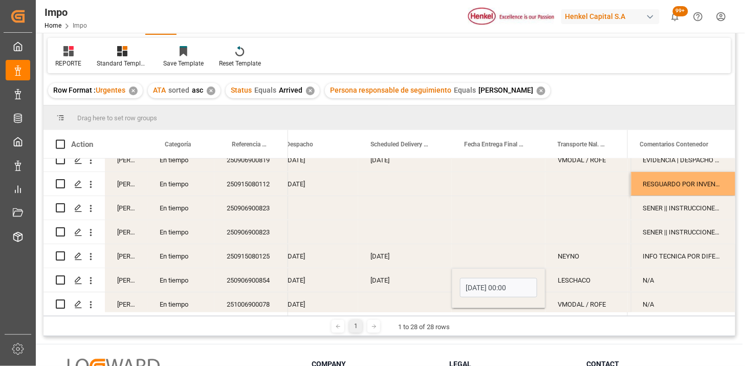
click at [582, 282] on div "LESCHACO" at bounding box center [586, 280] width 82 height 24
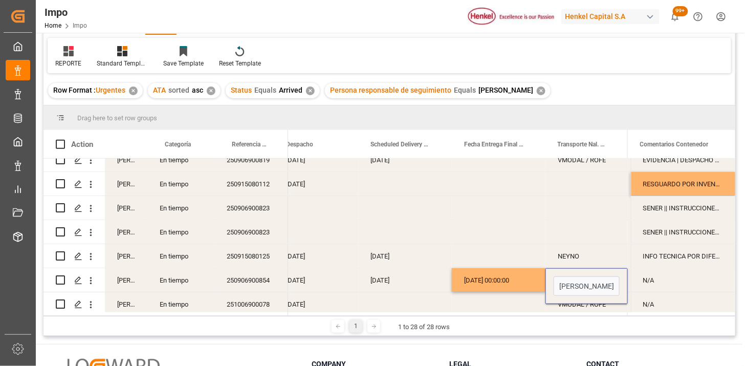
type input "BELCHEZ"
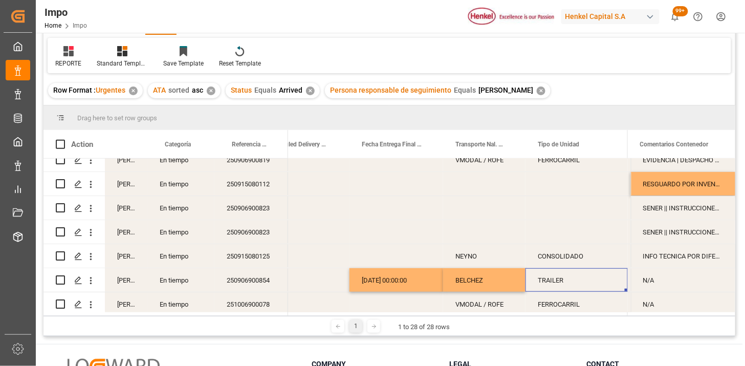
click at [652, 277] on div "N/A" at bounding box center [683, 280] width 104 height 24
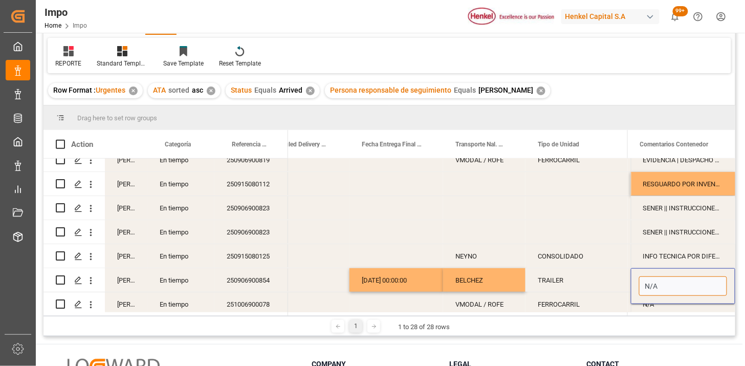
click at [652, 277] on input "N/A" at bounding box center [683, 285] width 88 height 19
type input "OPERADOR NO PRESENTÓ INE PARA DESCARGA EL 02.10"
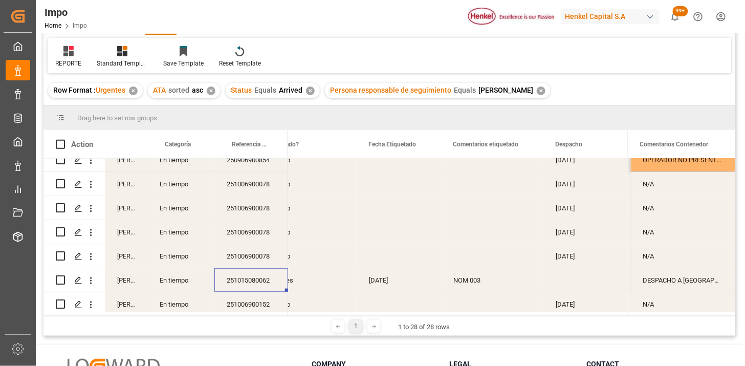
click at [676, 280] on div "DESPACHO A SAN JULIAN POR IMO Y COSTOS (INVENTARIO) || TRASLADO A GOLMEX POR CA…" at bounding box center [683, 280] width 104 height 24
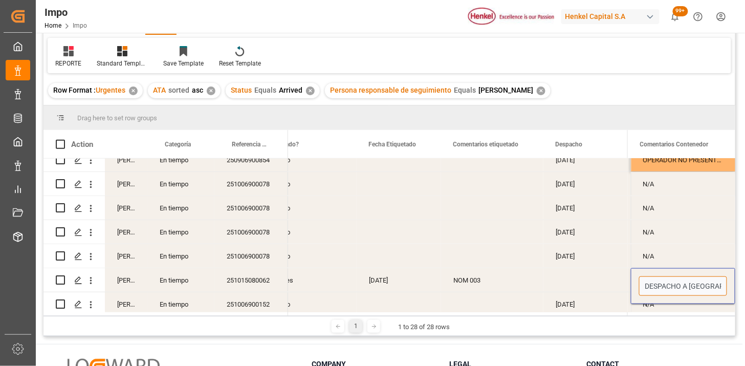
click at [676, 280] on input "DESPACHO A SAN JULIAN POR IMO Y COSTOS (INVENTARIO) || TRASLADO A GOLMEX POR CA…" at bounding box center [683, 285] width 88 height 19
type input "RESGUARDO POR INVENTARIO"
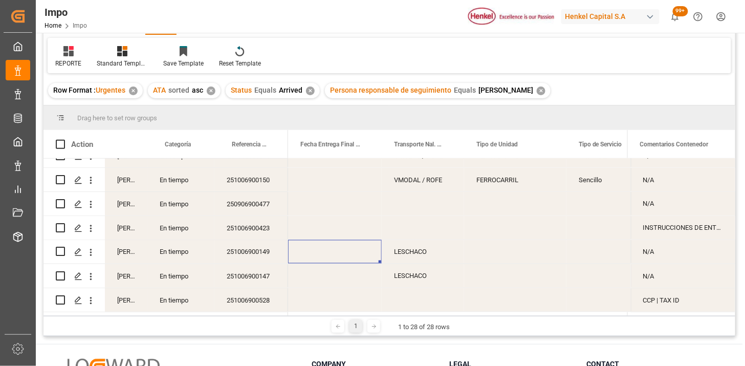
scroll to position [0, 1738]
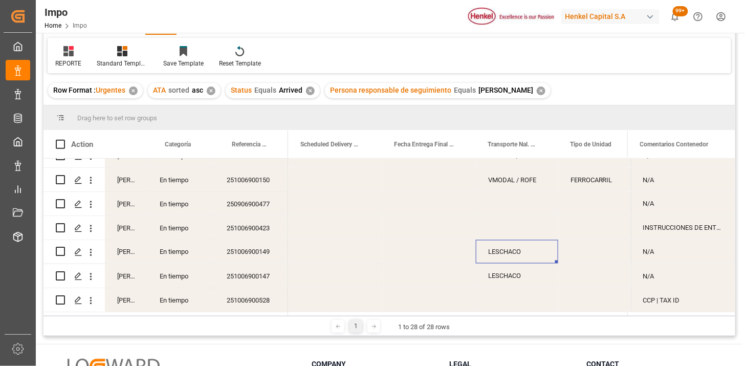
click at [509, 188] on div "VMODAL / ROFE" at bounding box center [517, 180] width 82 height 24
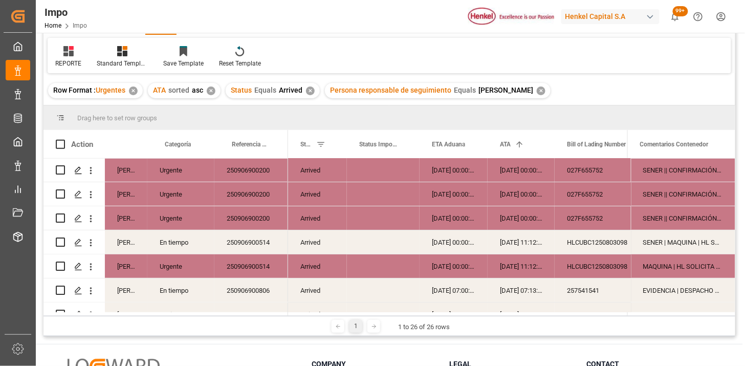
scroll to position [0, 0]
click at [311, 94] on div "✕" at bounding box center [310, 90] width 9 height 9
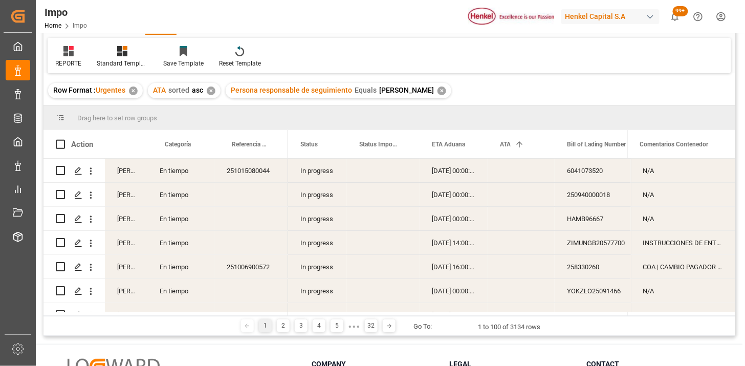
drag, startPoint x: 293, startPoint y: 174, endPoint x: 300, endPoint y: 171, distance: 7.1
click at [295, 172] on div "In progress" at bounding box center [317, 171] width 59 height 24
click at [333, 145] on span at bounding box center [329, 144] width 9 height 9
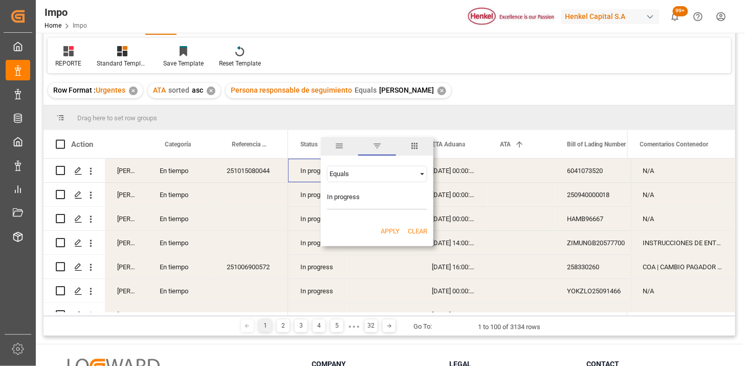
type input "In progress"
click at [392, 235] on button "Apply" at bounding box center [390, 231] width 19 height 10
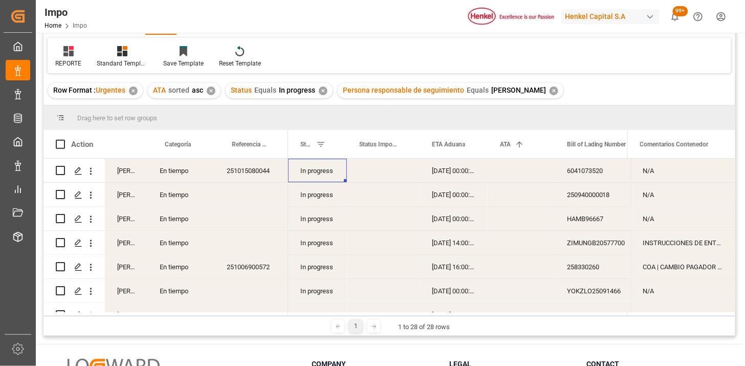
click at [256, 175] on div "251015080044" at bounding box center [251, 171] width 74 height 24
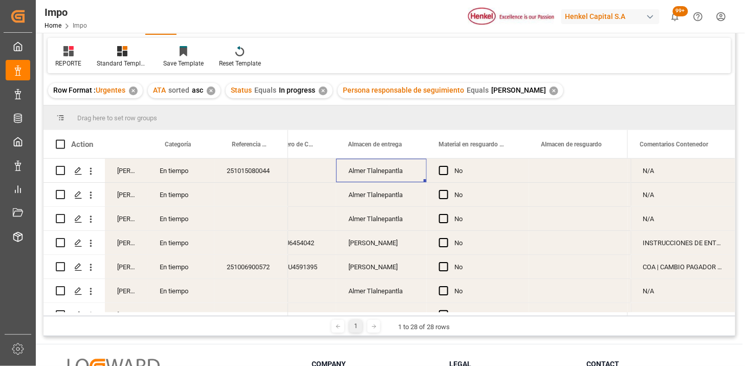
scroll to position [0, 369]
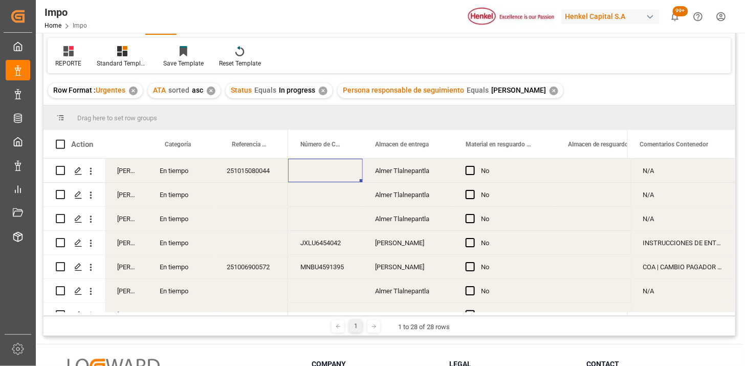
click at [320, 167] on div "Press SPACE to select this row." at bounding box center [325, 171] width 75 height 24
click at [320, 169] on input "Press SPACE to select this row." at bounding box center [325, 176] width 58 height 19
type input "HLXU8796215"
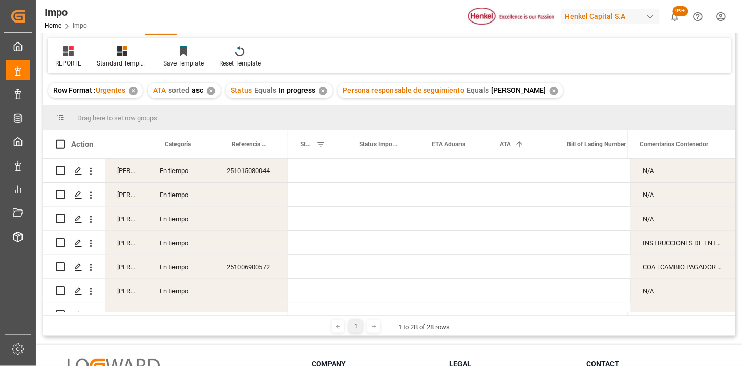
scroll to position [0, 0]
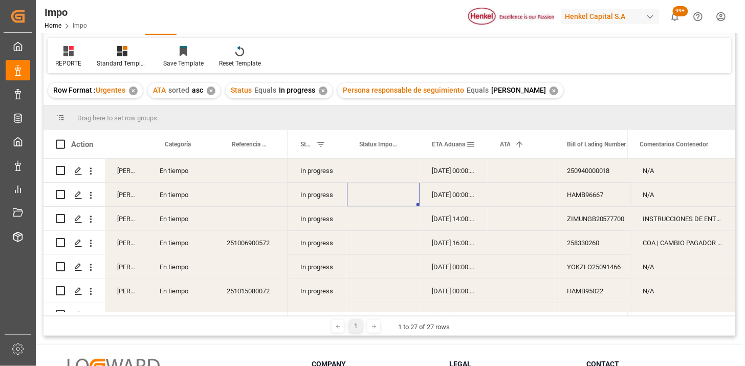
click at [448, 151] on div "ETA Aduana" at bounding box center [449, 144] width 34 height 28
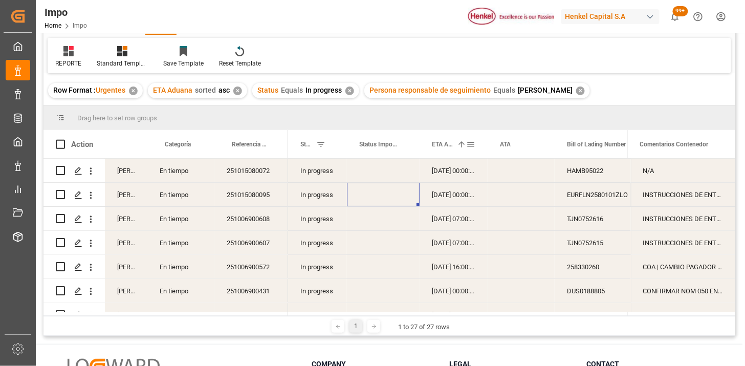
scroll to position [34, 0]
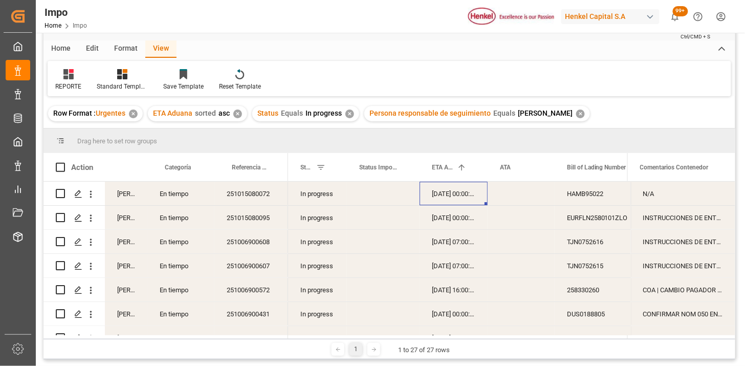
click at [447, 199] on div "03-10-2025 00:00:00" at bounding box center [454, 194] width 68 height 24
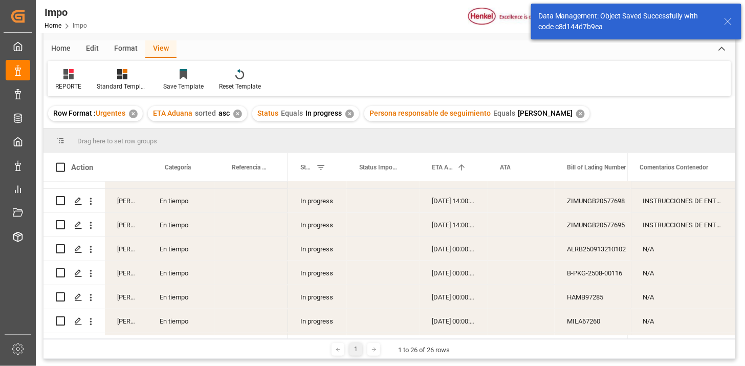
scroll to position [474, 0]
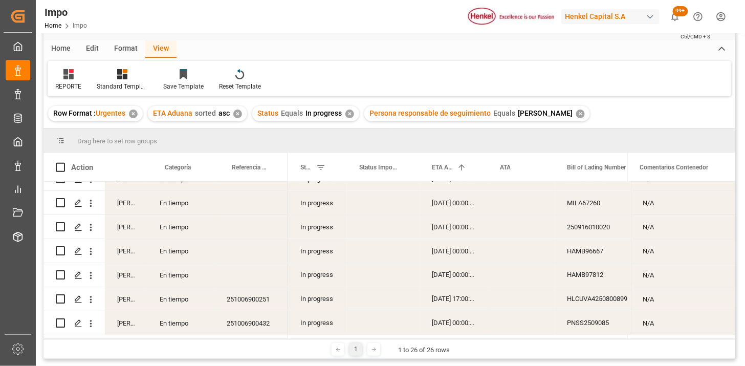
click at [576, 115] on div "✕" at bounding box center [580, 113] width 9 height 9
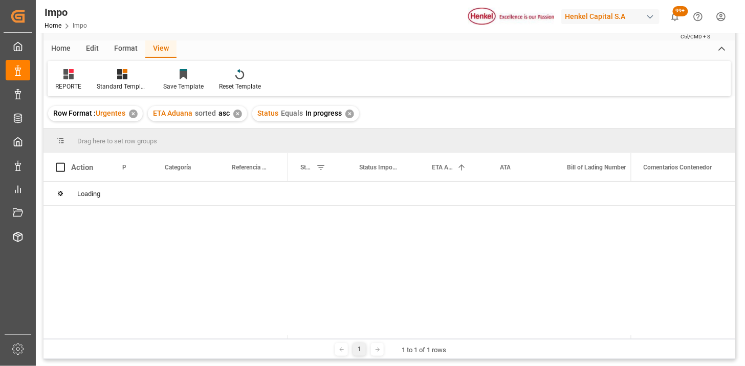
click at [348, 115] on div "✕" at bounding box center [349, 113] width 9 height 9
click at [236, 114] on div "✕" at bounding box center [237, 113] width 9 height 9
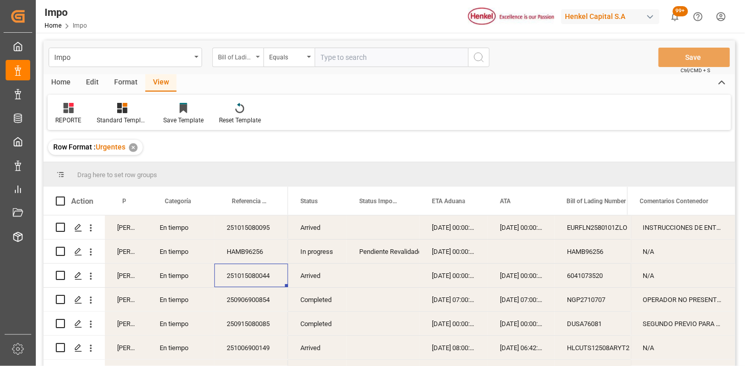
click at [243, 59] on div "Bill of Lading Number" at bounding box center [235, 56] width 35 height 12
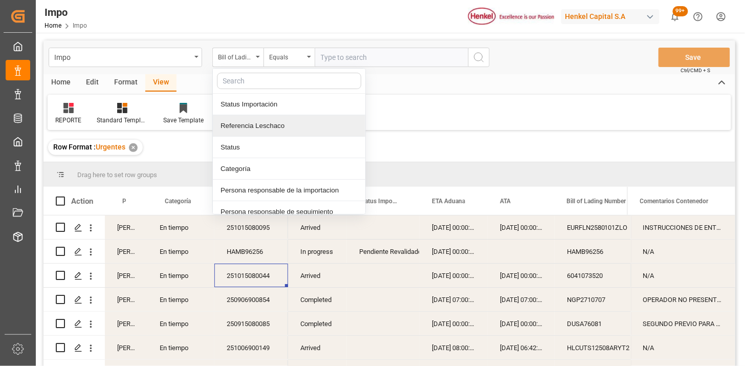
drag, startPoint x: 267, startPoint y: 125, endPoint x: 279, endPoint y: 109, distance: 19.3
click at [269, 120] on div "Referencia Leschaco" at bounding box center [289, 125] width 152 height 21
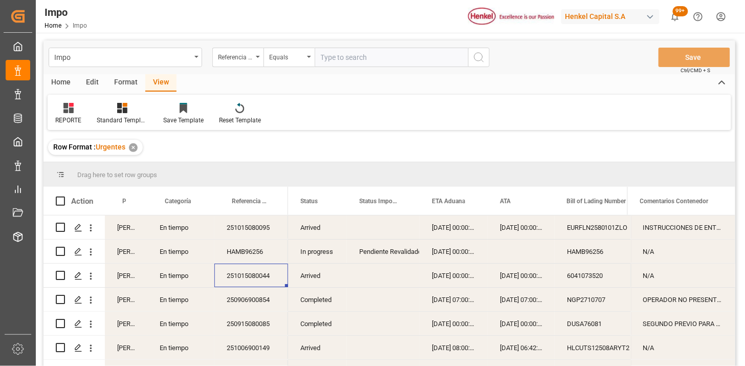
click at [330, 58] on input "text" at bounding box center [391, 57] width 153 height 19
paste input "251006900152"
type input "251006900152"
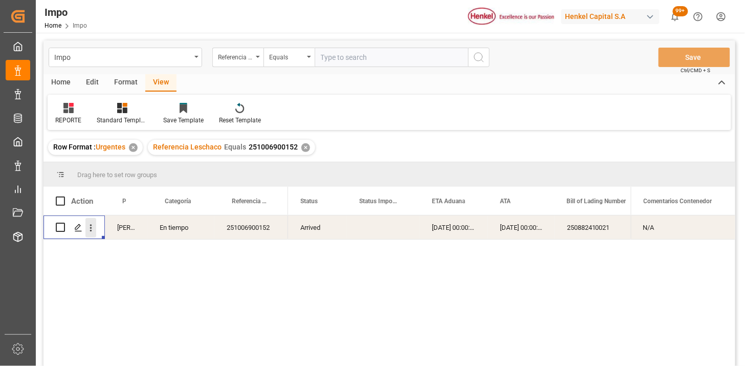
click at [90, 232] on icon "open menu" at bounding box center [90, 228] width 11 height 11
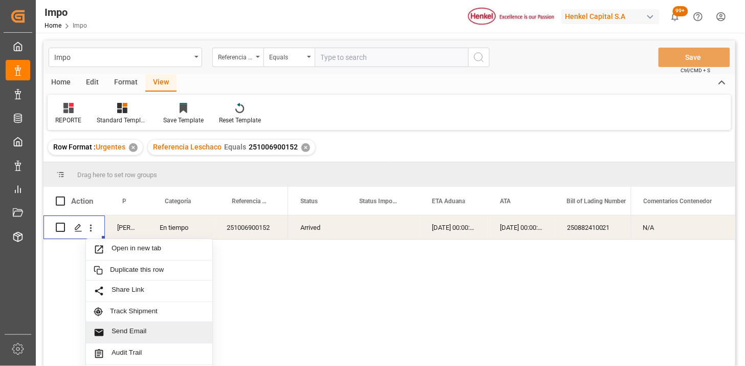
click at [122, 334] on span "Send Email" at bounding box center [158, 332] width 93 height 11
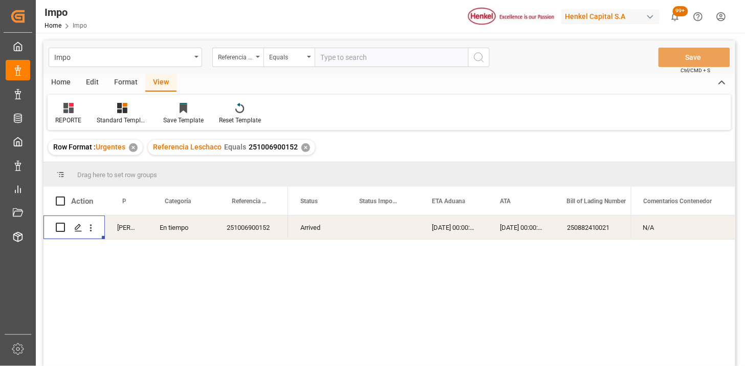
click at [564, 223] on div "250882410021" at bounding box center [606, 227] width 102 height 24
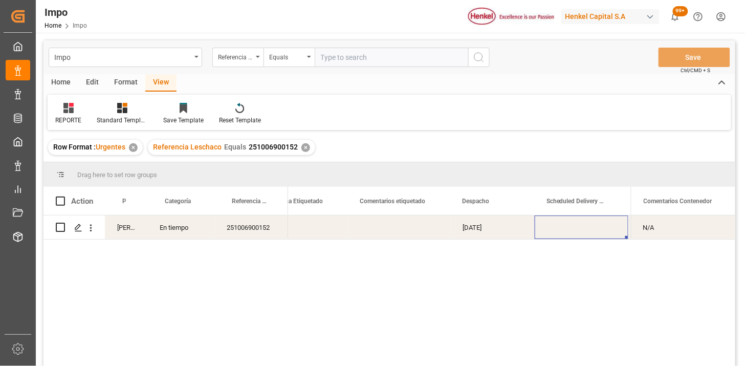
scroll to position [0, 1586]
click at [474, 228] on div "Press SPACE to select this row." at bounding box center [487, 227] width 94 height 24
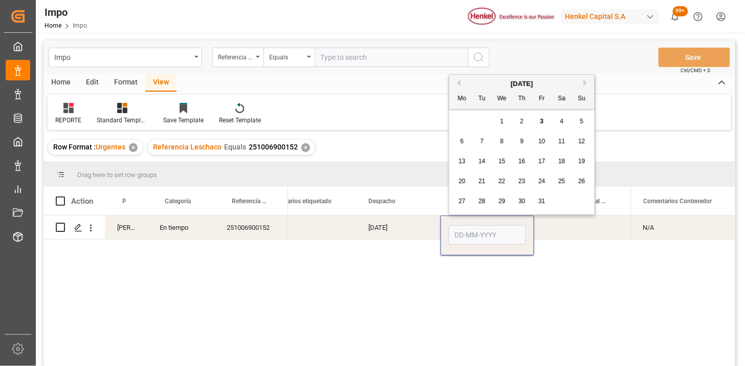
click at [474, 228] on input "Press SPACE to select this row." at bounding box center [487, 234] width 77 height 19
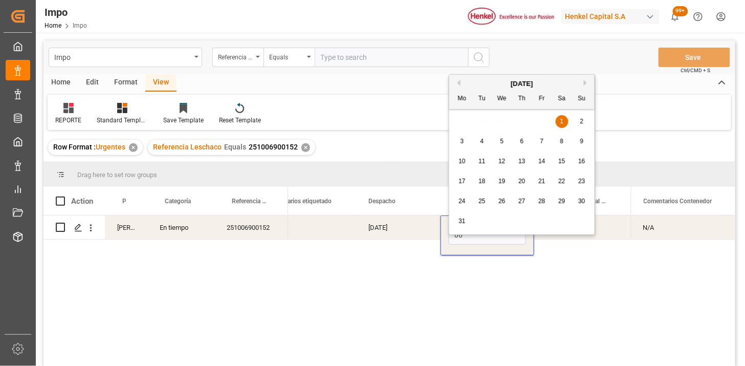
type input "06-10-2025"
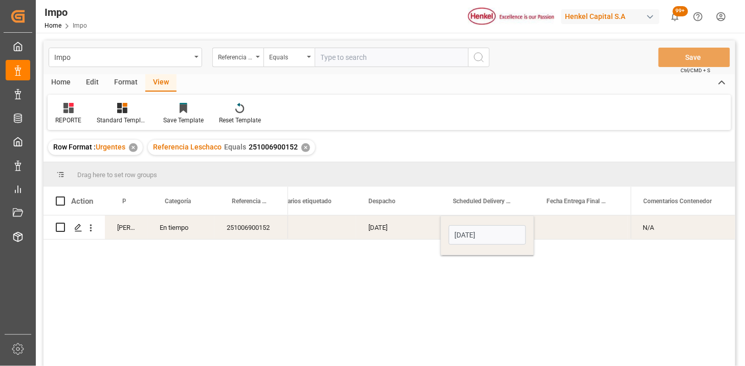
click at [395, 227] on div "02-10-2025" at bounding box center [398, 227] width 84 height 24
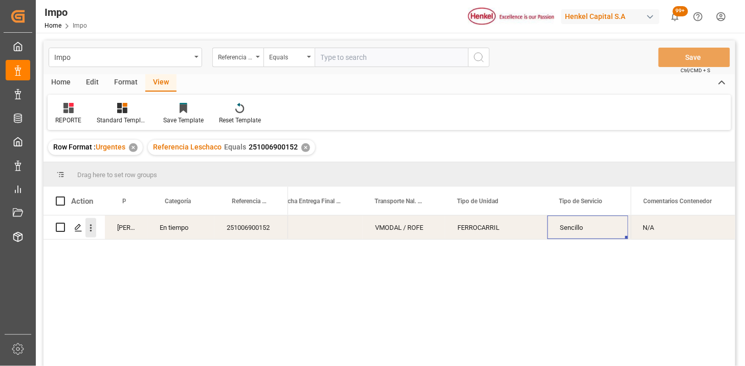
click at [93, 234] on button "open menu" at bounding box center [90, 227] width 11 height 19
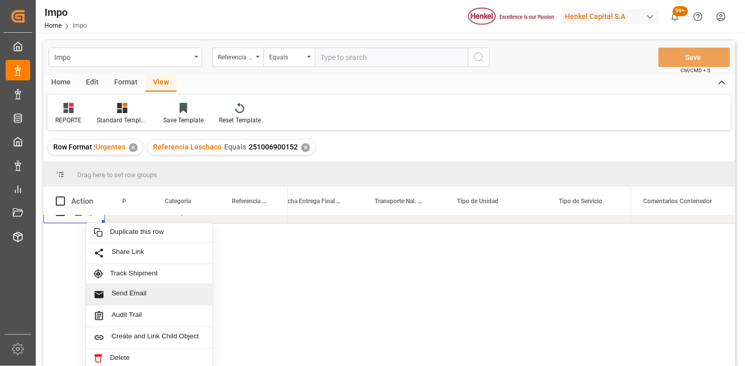
click at [136, 289] on span "Send Email" at bounding box center [158, 294] width 93 height 11
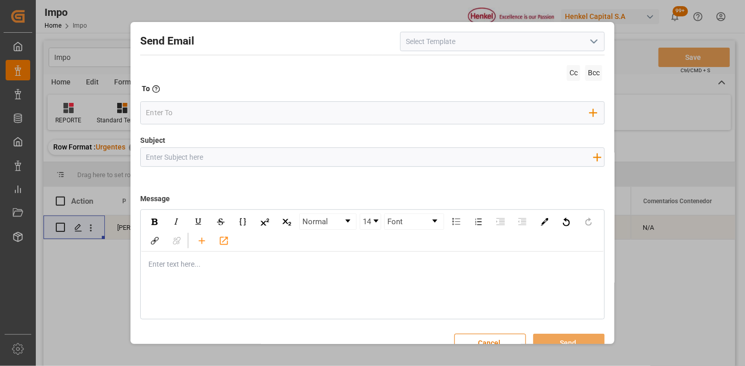
click at [590, 38] on icon "open menu" at bounding box center [594, 41] width 12 height 12
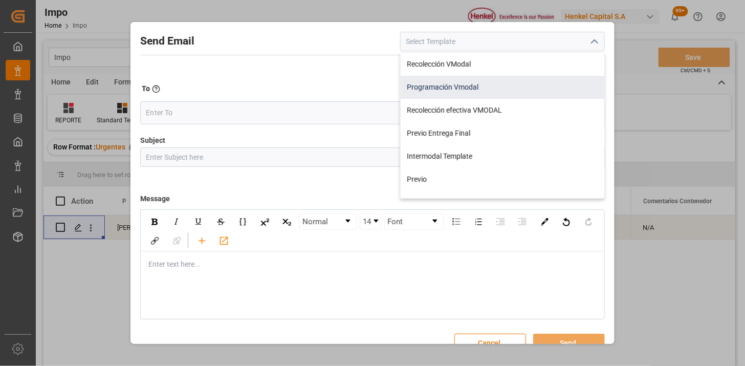
click at [499, 83] on div "Programación Vmodal" at bounding box center [503, 87] width 204 height 23
type input "Programación Vmodal"
type input "PROGRAMACIÓN CARGA {{scheduledDeliveryDate}} || OC {{customerpoDerived}} || {{f…"
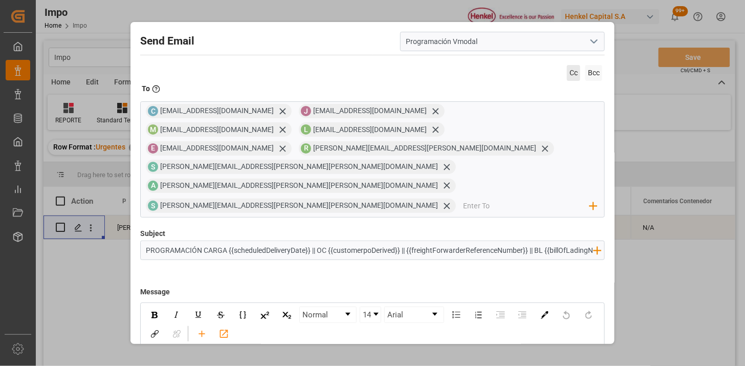
click at [568, 73] on span "Cc" at bounding box center [573, 73] width 13 height 16
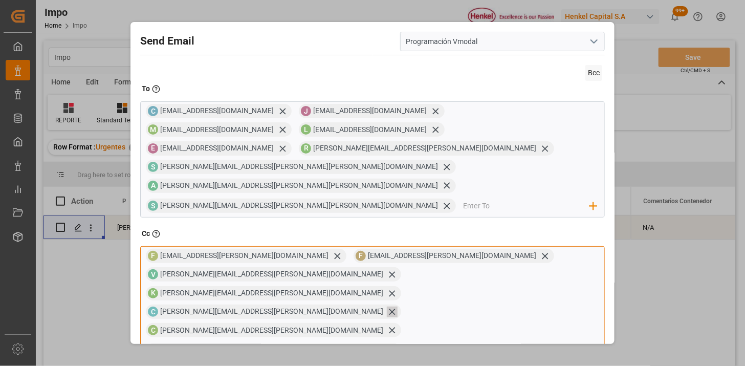
click at [387, 306] on icon at bounding box center [392, 311] width 11 height 11
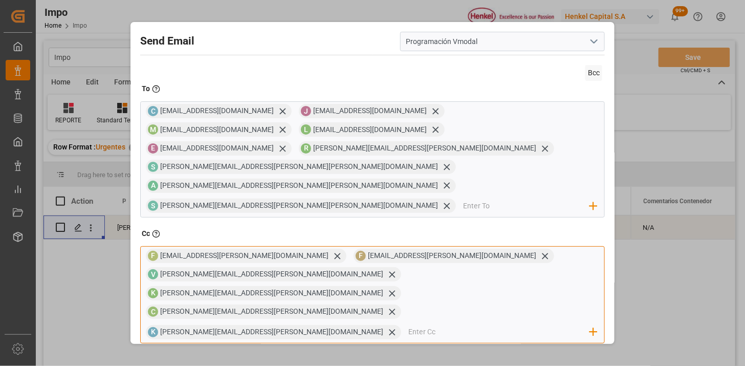
click at [408, 324] on input "email" at bounding box center [499, 331] width 182 height 15
type input "fer"
click at [414, 358] on span "F" at bounding box center [419, 363] width 10 height 10
click at [442, 345] on icon at bounding box center [447, 350] width 11 height 11
click at [408, 324] on input "email" at bounding box center [499, 331] width 182 height 15
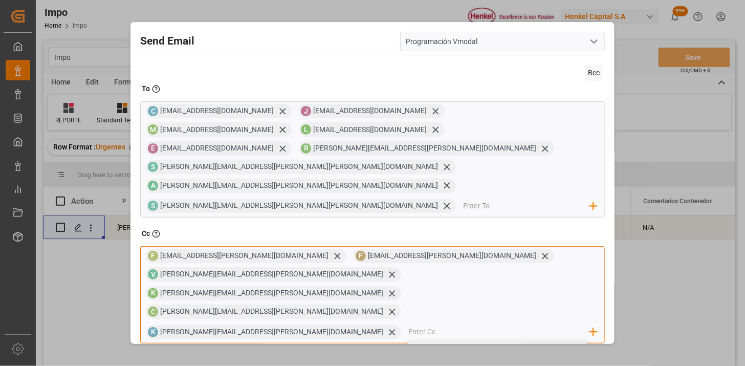
click at [197, 299] on div "Send Email Programación Vmodal Bcc To Enter the TO Email address C casc@vmodal.…" at bounding box center [372, 323] width 479 height 596
drag, startPoint x: 197, startPoint y: 299, endPoint x: 182, endPoint y: 283, distance: 22.4
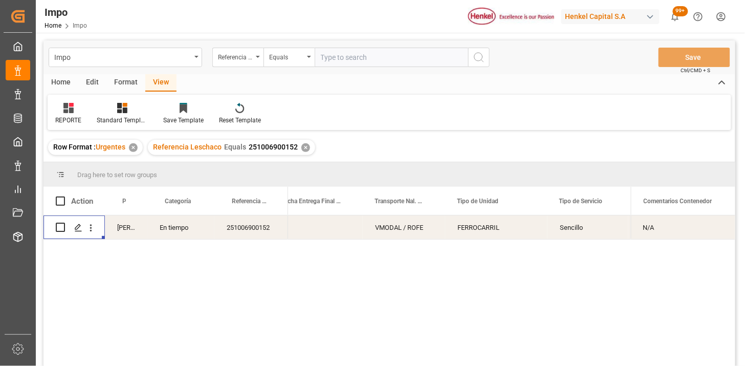
click at [346, 52] on input "text" at bounding box center [391, 57] width 153 height 19
paste input "YOKZLO25091466"
type input "YOKZLO25091466"
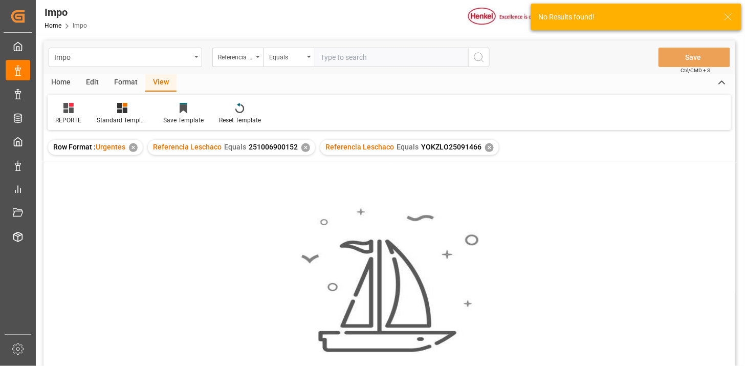
click at [305, 148] on div "✕" at bounding box center [305, 147] width 9 height 9
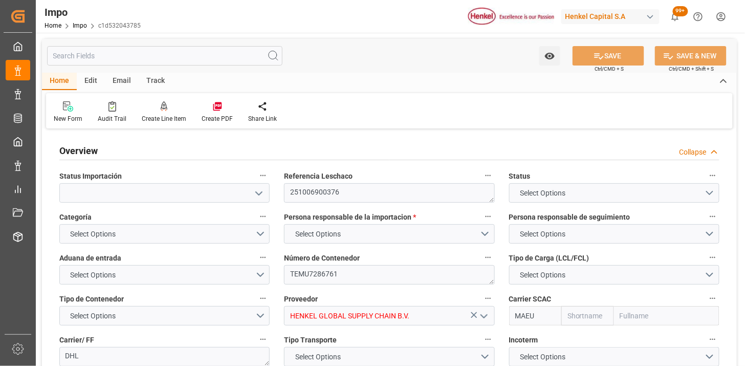
type input "Maersk"
type input "Maersk Line AS"
type input "6"
type input "50"
type input "23"
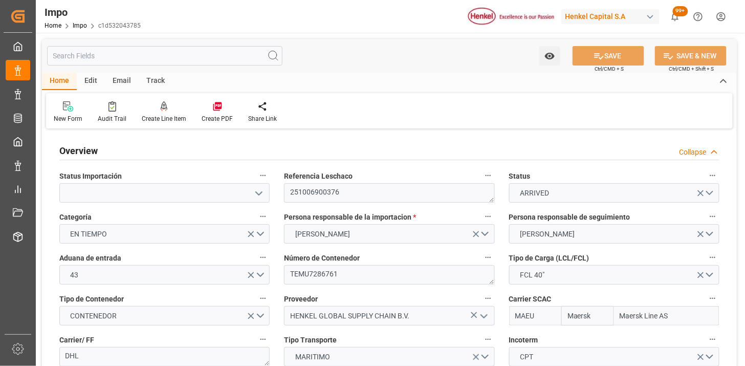
type input "22-09-2025"
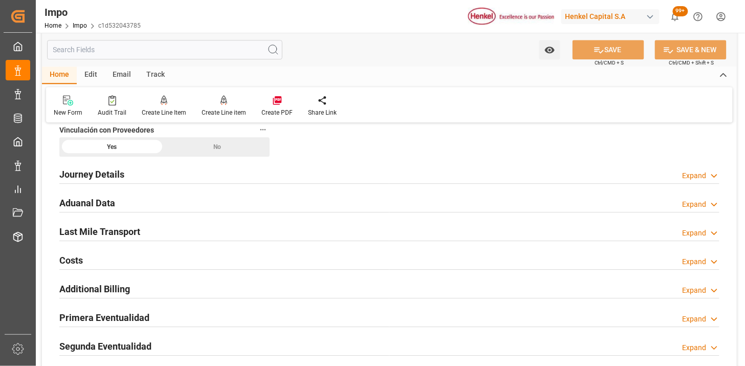
scroll to position [796, 0]
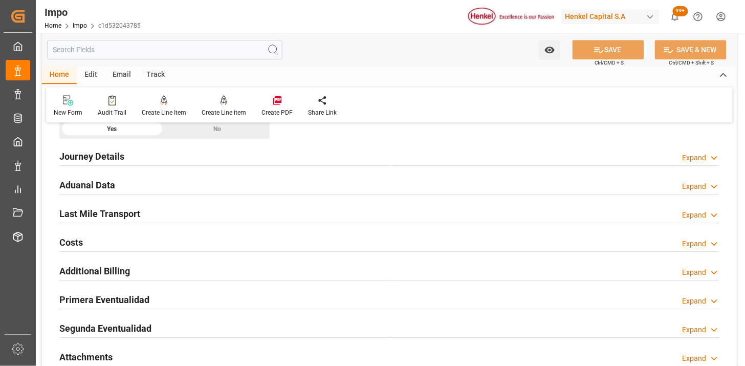
click at [206, 183] on div "Aduanal Data Expand" at bounding box center [389, 183] width 660 height 19
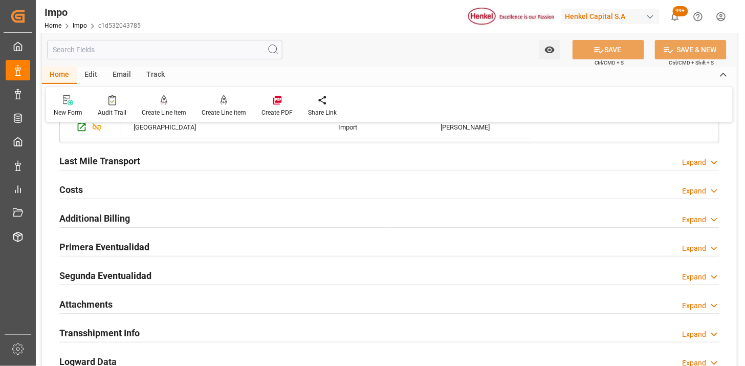
scroll to position [1250, 0]
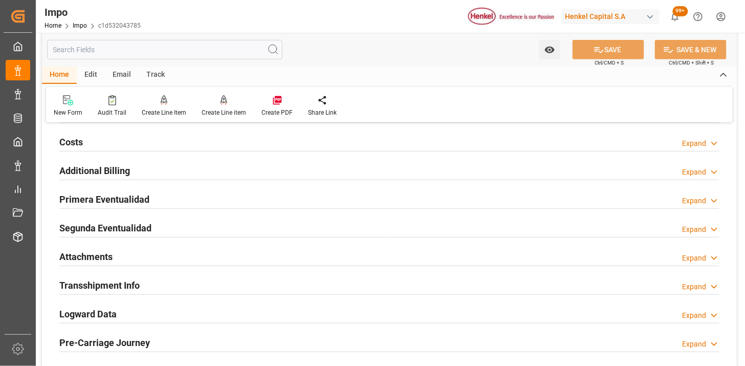
click at [274, 202] on div "Primera Eventualidad Expand" at bounding box center [389, 198] width 660 height 19
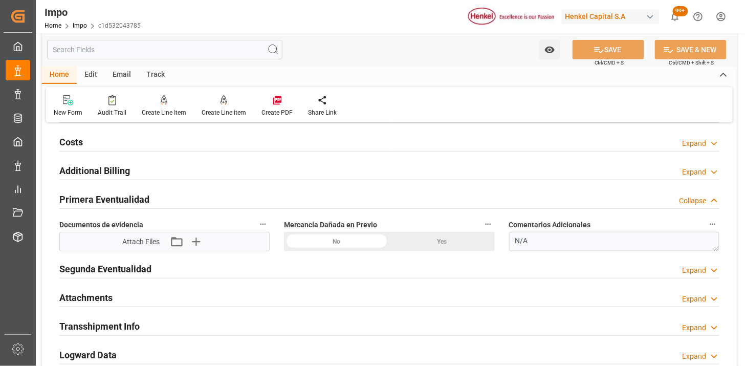
click at [364, 247] on div "No" at bounding box center [336, 241] width 105 height 19
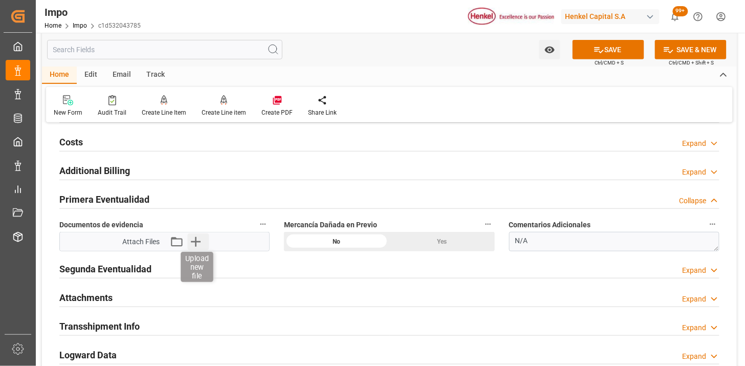
click at [200, 239] on icon "button" at bounding box center [195, 241] width 16 height 16
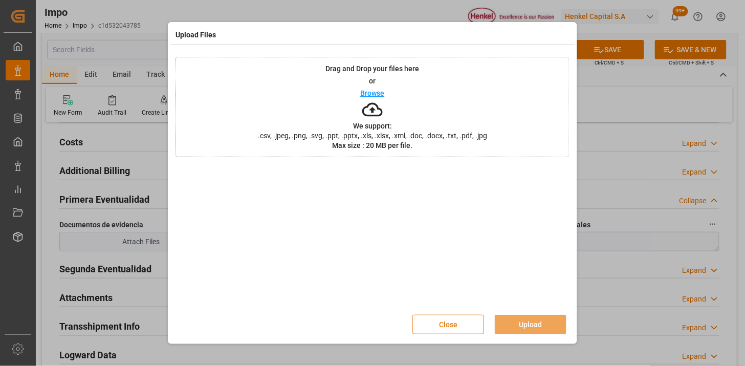
click at [436, 321] on button "Close" at bounding box center [448, 324] width 72 height 19
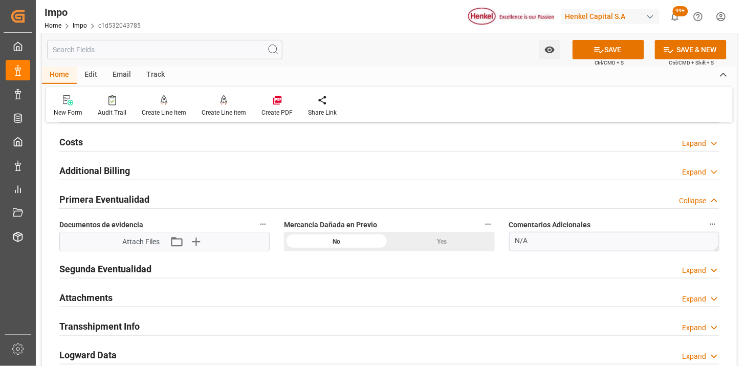
click at [412, 240] on div "Yes" at bounding box center [441, 241] width 105 height 19
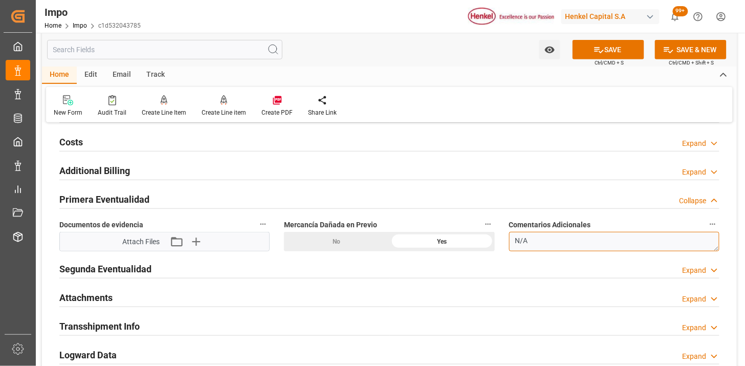
click at [590, 237] on textarea "N/A" at bounding box center [614, 241] width 210 height 19
type textarea "CAJAS LIGERAMENTE APLASTADAS DE ORIGEN"
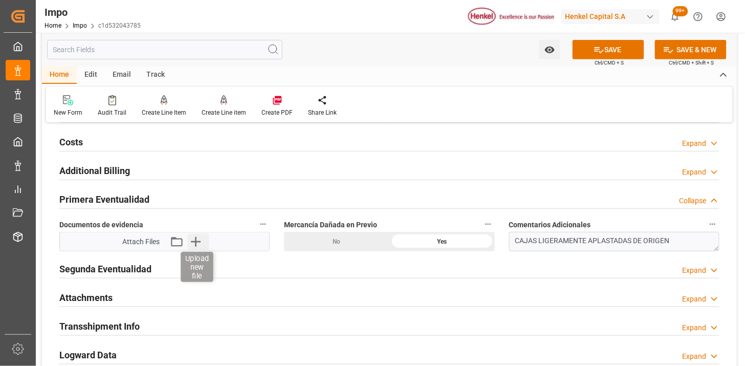
click at [195, 241] on icon "button" at bounding box center [196, 242] width 10 height 10
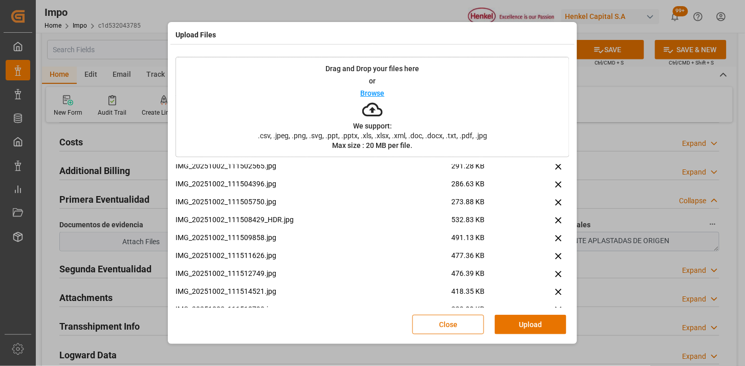
scroll to position [1819, 0]
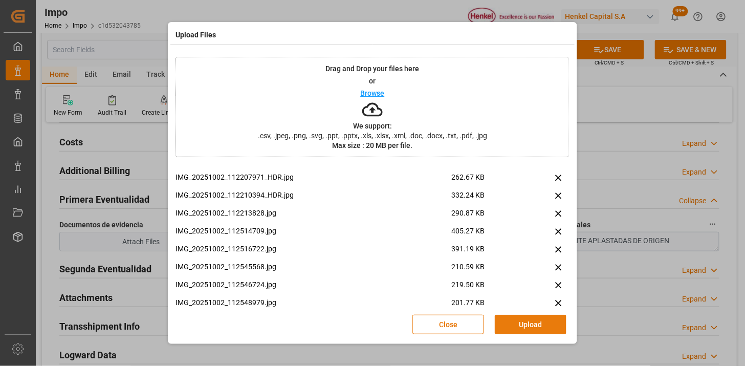
click at [530, 325] on button "Upload" at bounding box center [531, 324] width 72 height 19
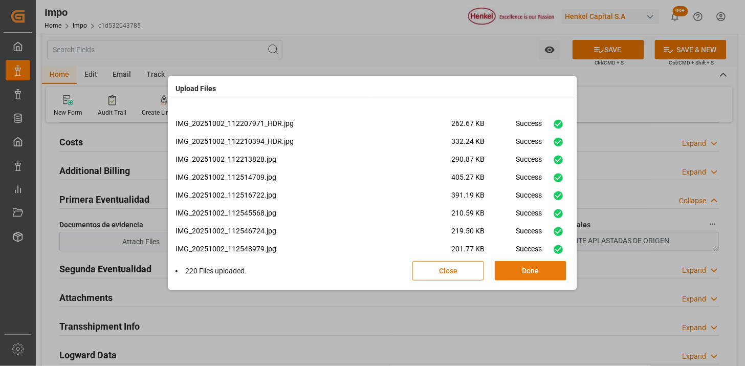
click at [556, 276] on button "Done" at bounding box center [531, 270] width 72 height 19
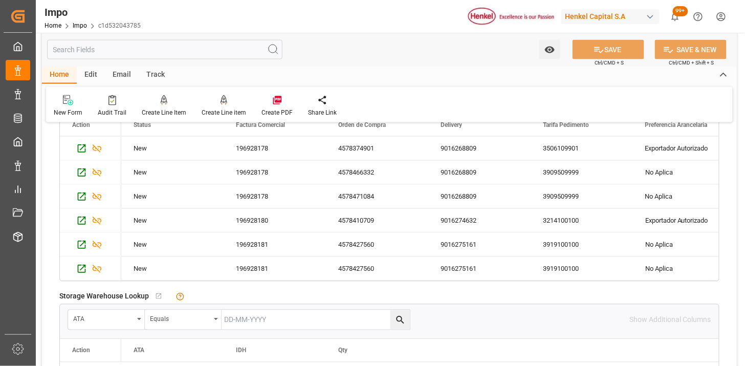
scroll to position [441, 0]
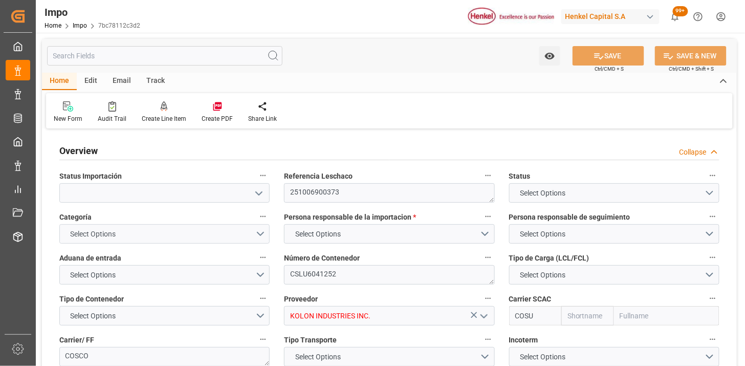
type input "Cosco"
type input "COSCO Shipping Co. Ltd."
type input "1"
type input "30"
type input "36"
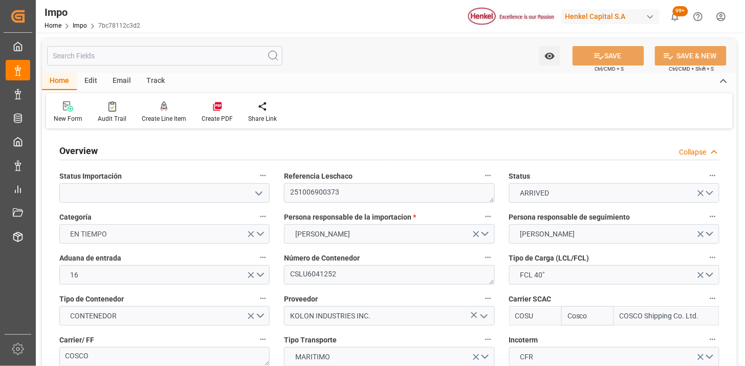
type input "19-09-2025"
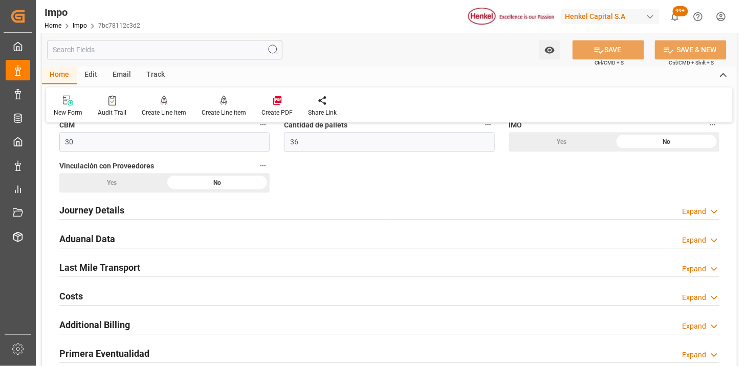
scroll to position [682, 0]
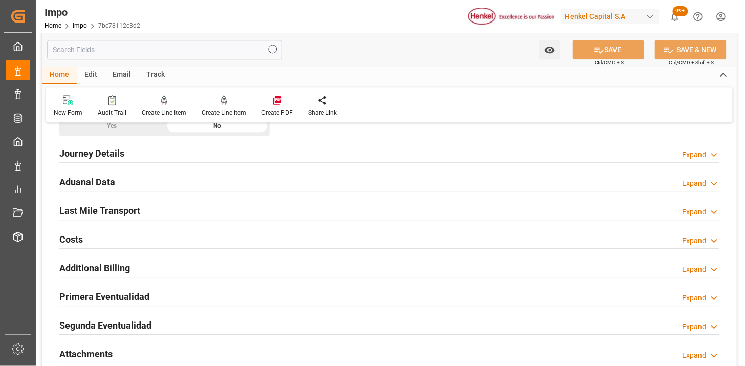
click at [218, 183] on div "Aduanal Data Expand" at bounding box center [389, 180] width 660 height 19
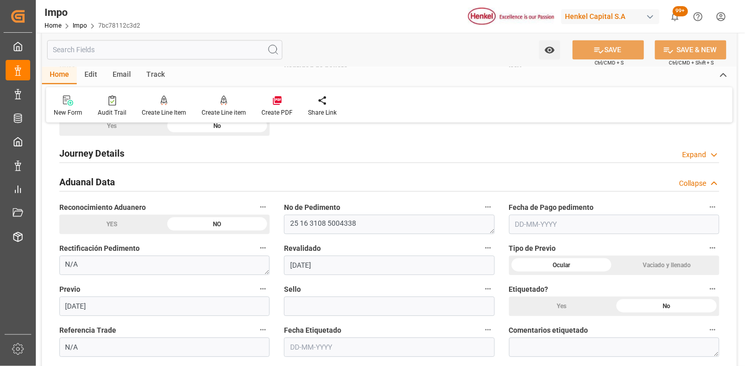
click at [539, 227] on input "text" at bounding box center [614, 223] width 210 height 19
type input "02-10-2025"
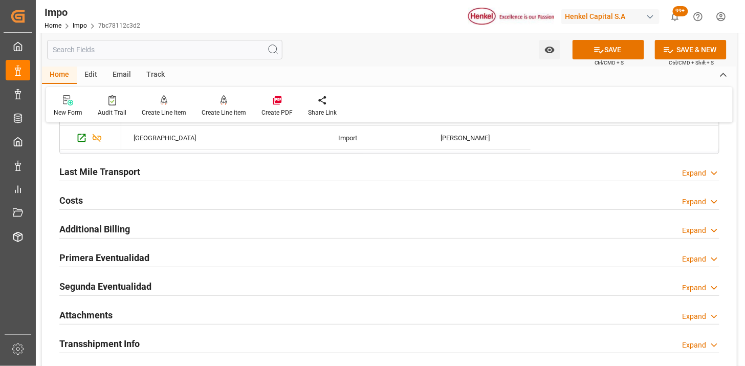
scroll to position [1080, 0]
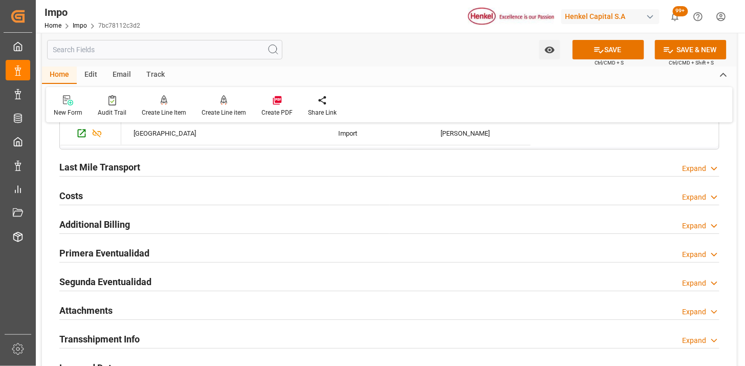
click at [243, 167] on div "Last Mile Transport Expand" at bounding box center [389, 166] width 660 height 19
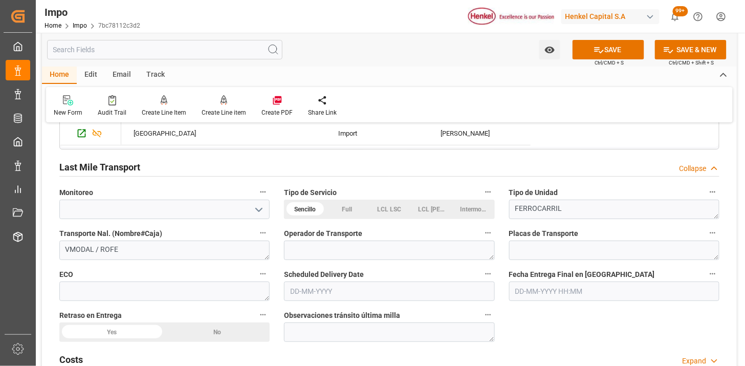
click at [489, 211] on div "Intermodal" at bounding box center [473, 209] width 42 height 19
click at [261, 215] on icon "open menu" at bounding box center [259, 210] width 12 height 12
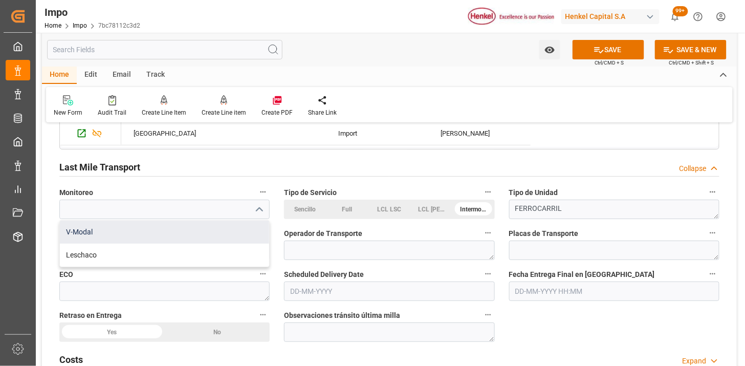
click at [236, 236] on div "V-Modal" at bounding box center [164, 232] width 209 height 23
type input "V-Modal"
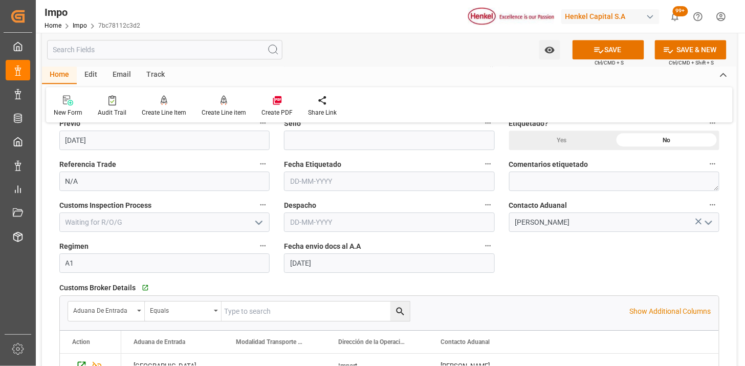
scroll to position [796, 0]
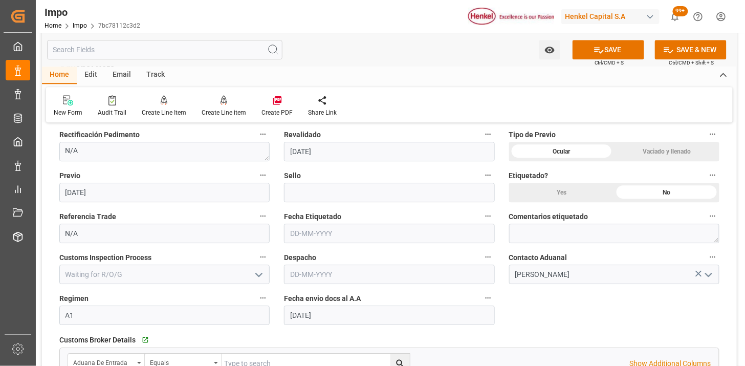
drag, startPoint x: 299, startPoint y: 264, endPoint x: 293, endPoint y: 262, distance: 6.8
click at [293, 262] on div "Despacho" at bounding box center [389, 267] width 225 height 41
type input "09-10-2025"
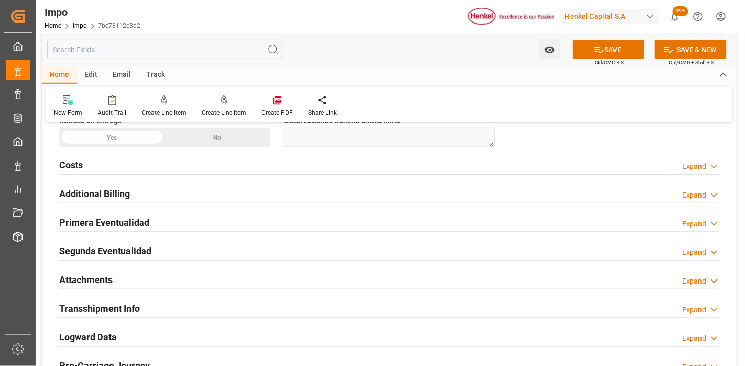
scroll to position [1307, 0]
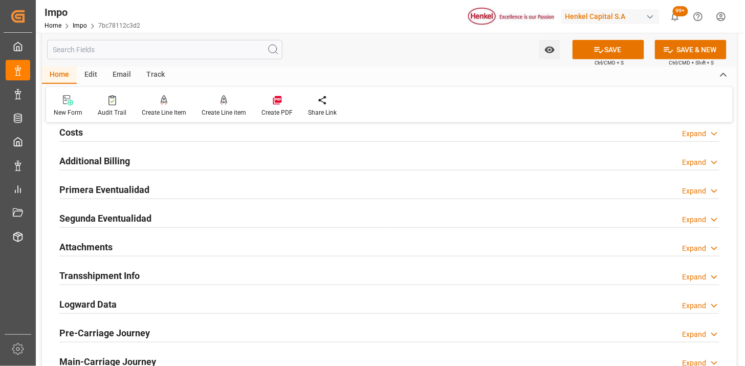
click at [214, 188] on div "Primera Eventualidad Expand" at bounding box center [389, 188] width 660 height 19
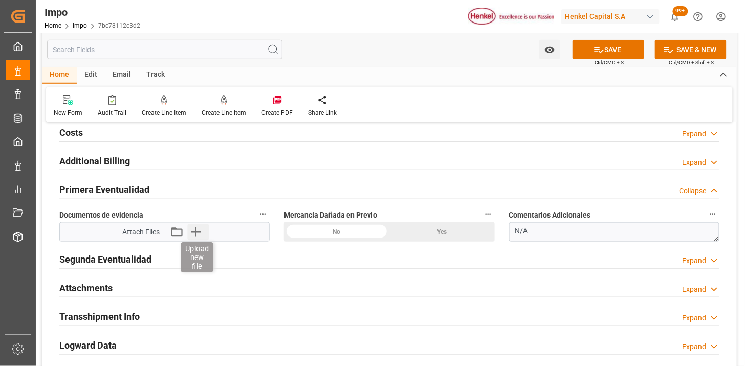
click at [198, 232] on icon "button" at bounding box center [196, 232] width 10 height 10
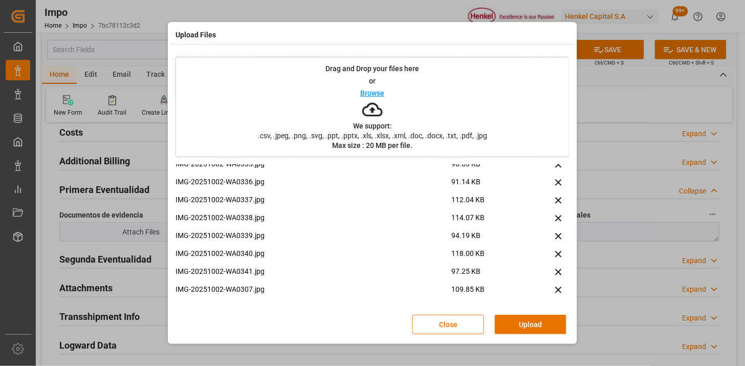
scroll to position [490, 0]
drag, startPoint x: 512, startPoint y: 318, endPoint x: 472, endPoint y: 327, distance: 41.0
click at [512, 320] on button "Upload" at bounding box center [531, 324] width 72 height 19
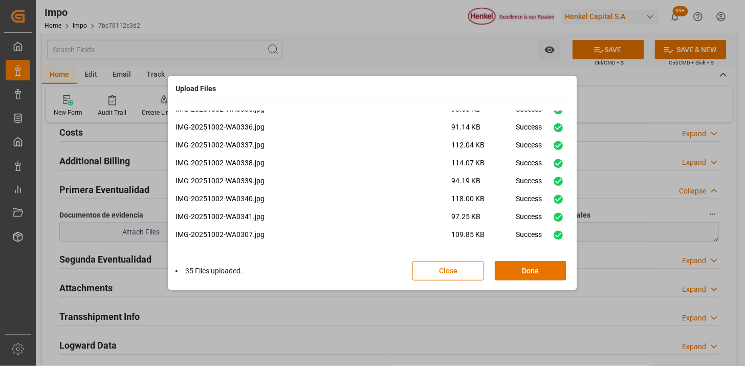
scroll to position [490, 0]
click at [545, 265] on button "Done" at bounding box center [531, 270] width 72 height 19
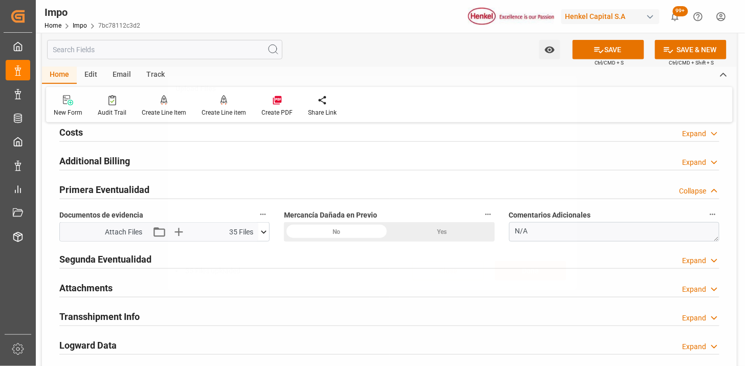
scroll to position [0, 0]
click at [126, 285] on div "Attachments Expand" at bounding box center [389, 286] width 660 height 19
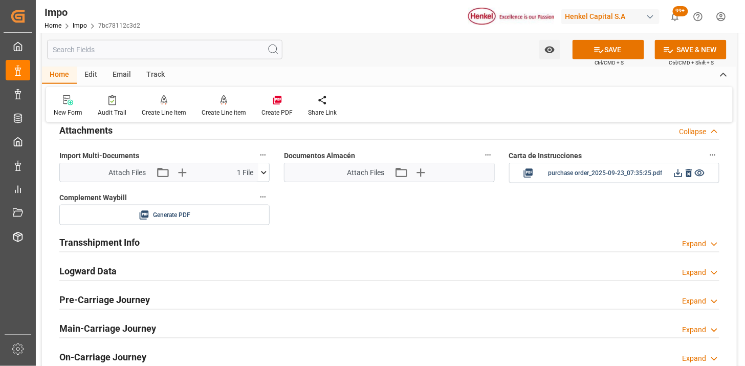
scroll to position [1478, 0]
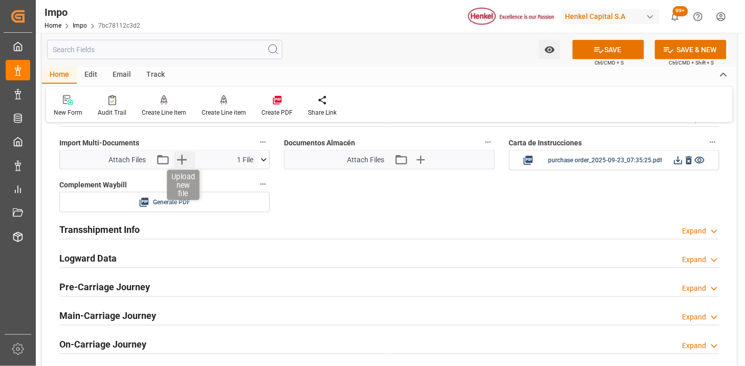
click at [182, 165] on icon "button" at bounding box center [182, 159] width 16 height 16
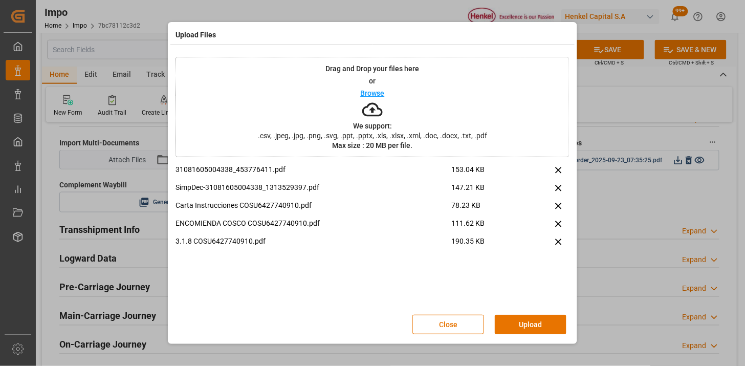
drag, startPoint x: 534, startPoint y: 323, endPoint x: 550, endPoint y: 322, distance: 16.9
click at [538, 327] on button "Upload" at bounding box center [531, 324] width 72 height 19
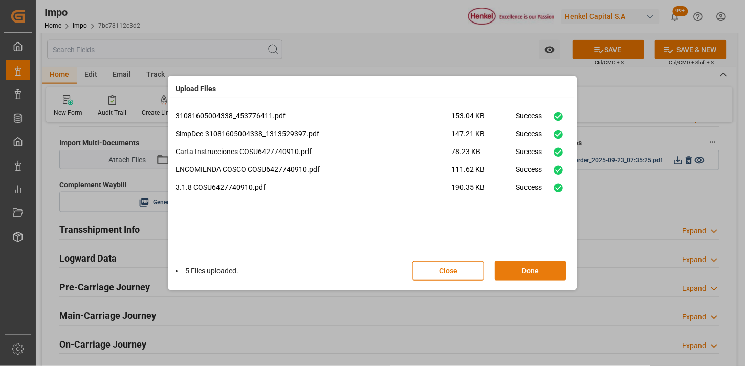
click at [520, 273] on button "Done" at bounding box center [531, 270] width 72 height 19
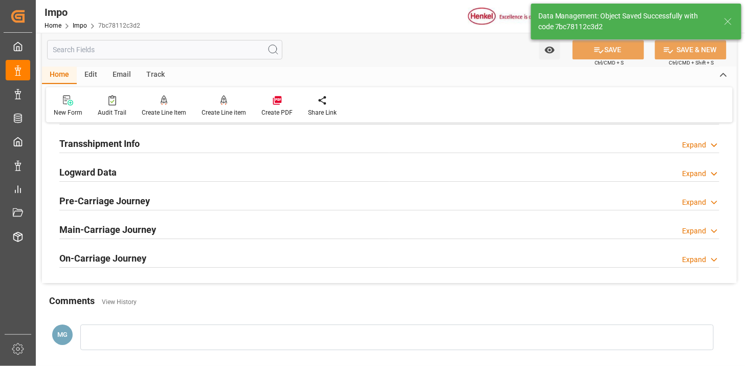
scroll to position [902, 0]
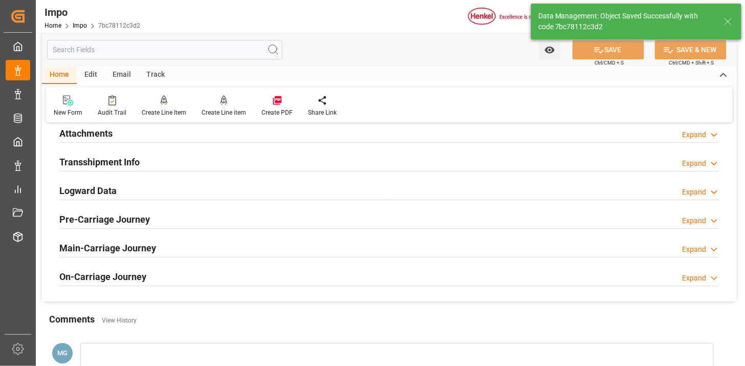
click at [160, 138] on div "Attachments Expand" at bounding box center [389, 132] width 660 height 19
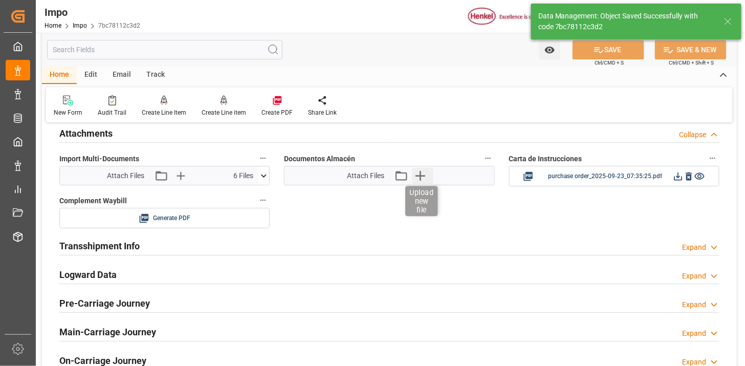
click at [422, 180] on icon "button" at bounding box center [420, 175] width 16 height 16
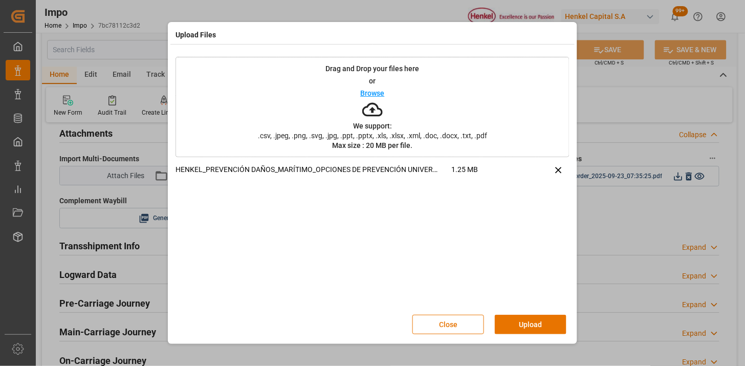
click at [548, 319] on button "Upload" at bounding box center [531, 324] width 72 height 19
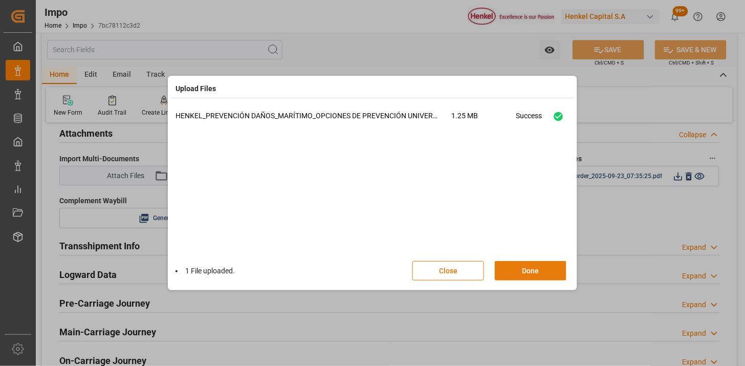
click at [510, 271] on button "Done" at bounding box center [531, 270] width 72 height 19
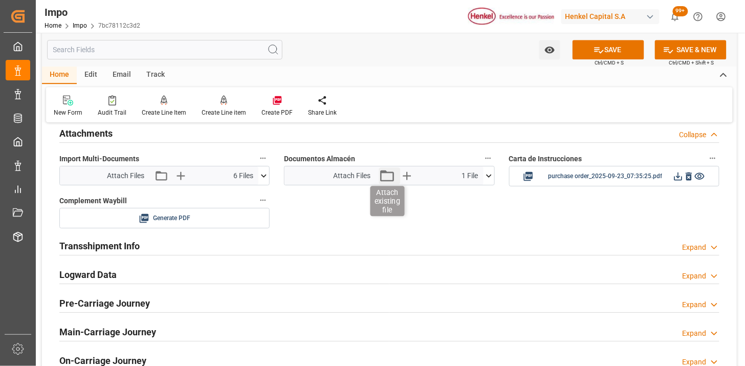
click at [389, 175] on icon "button" at bounding box center [387, 175] width 16 height 16
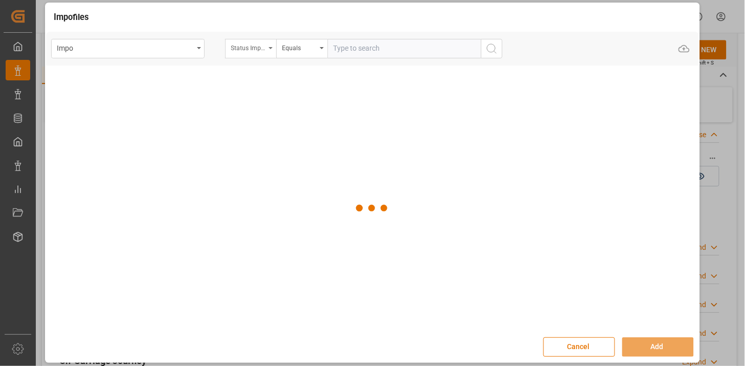
click at [255, 42] on div "Status Importación" at bounding box center [248, 47] width 35 height 12
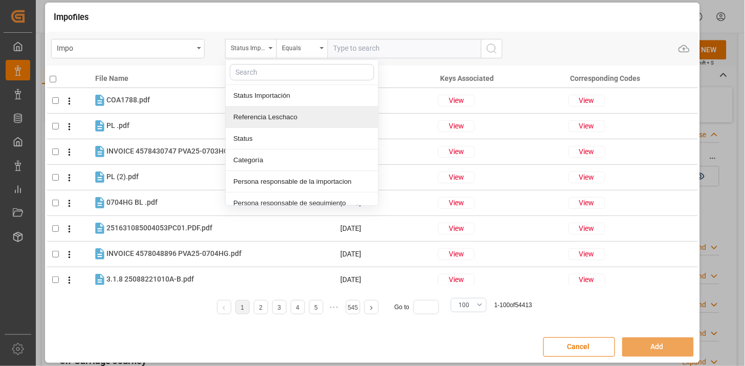
drag, startPoint x: 277, startPoint y: 114, endPoint x: 325, endPoint y: 67, distance: 67.7
click at [279, 111] on div "Referencia Leschaco" at bounding box center [302, 116] width 152 height 21
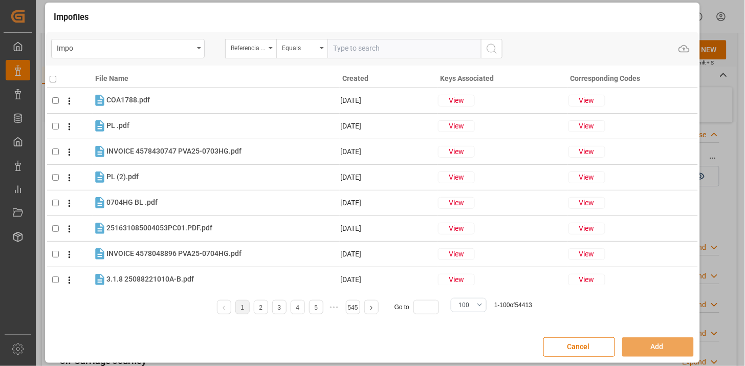
click at [334, 50] on input "text" at bounding box center [403, 48] width 153 height 19
paste input "251006900373"
type input "251006900373"
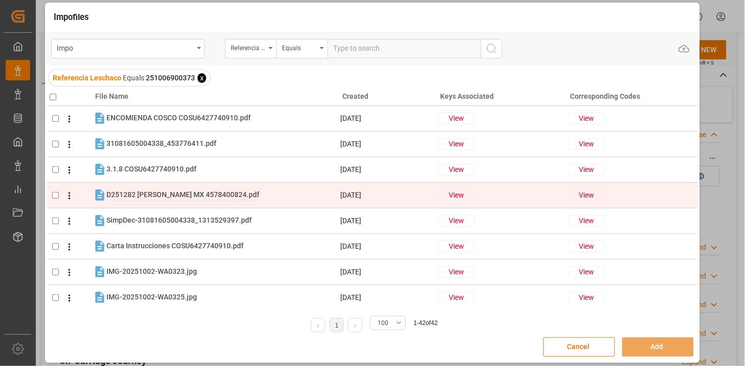
click at [201, 197] on span "D251282 HENKEL MX 4578400824.pdf" at bounding box center [182, 194] width 153 height 8
checkbox input "true"
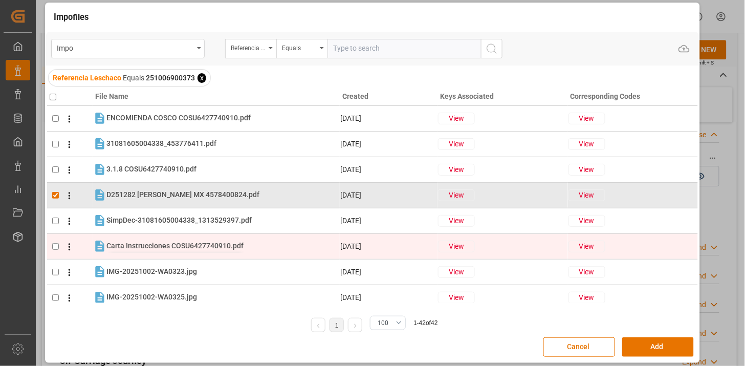
click at [175, 241] on span "Carta Instrucciones COSU6427740910.pdf" at bounding box center [174, 245] width 137 height 8
checkbox input "true"
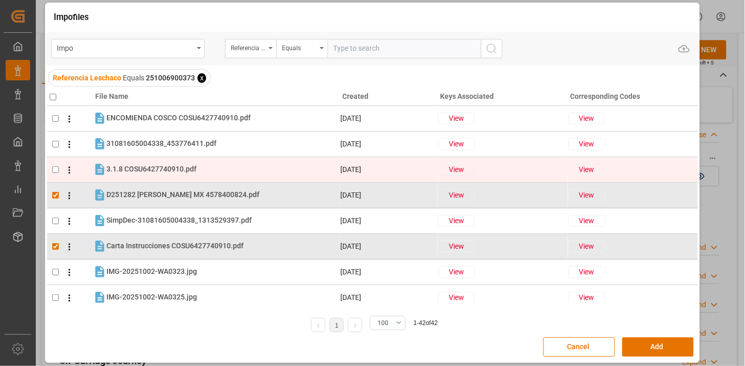
drag, startPoint x: 165, startPoint y: 143, endPoint x: 165, endPoint y: 160, distance: 16.9
click at [165, 142] on span "31081605004338_453776411.pdf" at bounding box center [161, 143] width 110 height 8
checkbox input "true"
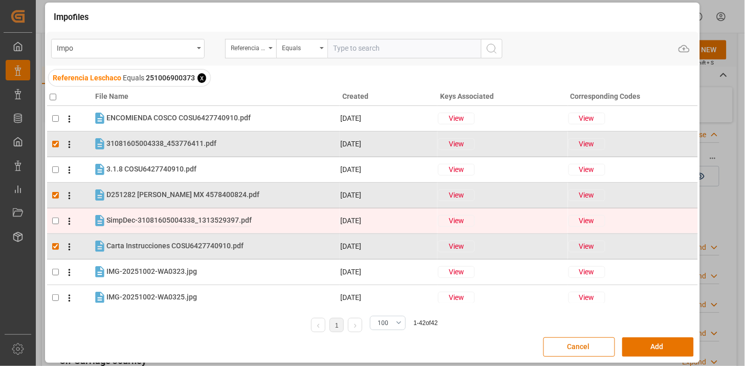
click at [154, 224] on span "SimpDec-31081605004338_1313529397.pdf" at bounding box center [178, 220] width 145 height 8
checkbox input "true"
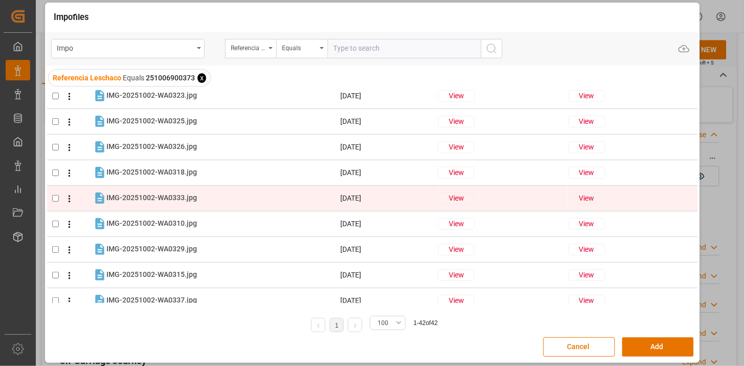
scroll to position [227, 0]
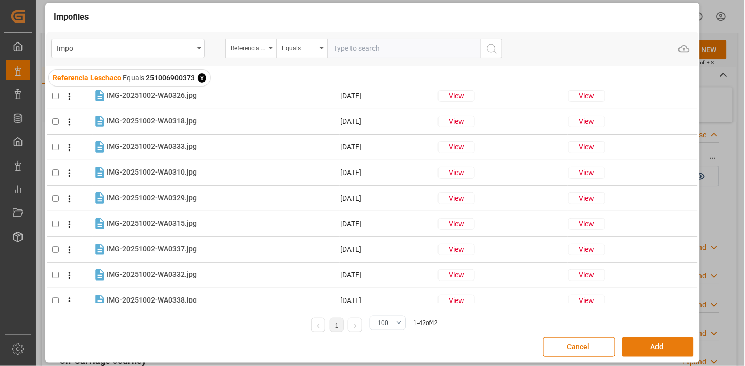
click at [631, 346] on button "Add" at bounding box center [658, 346] width 72 height 19
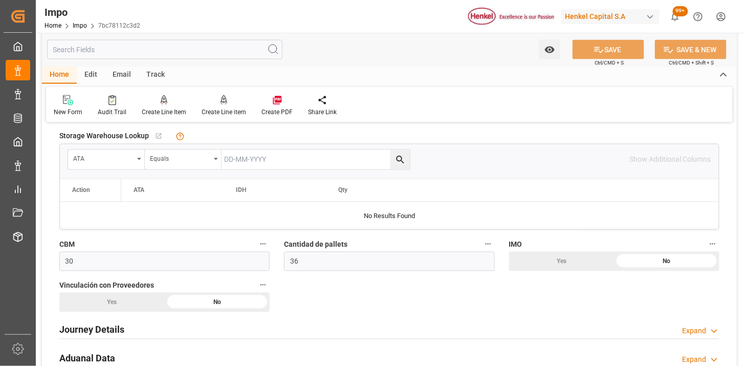
scroll to position [504, 0]
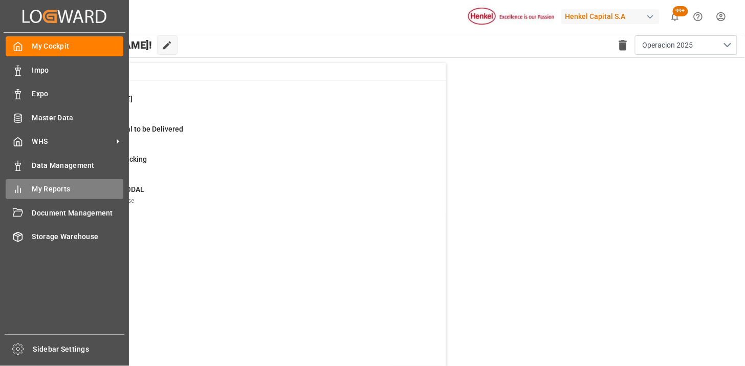
click at [62, 195] on div "My Reports My Reports" at bounding box center [65, 189] width 118 height 20
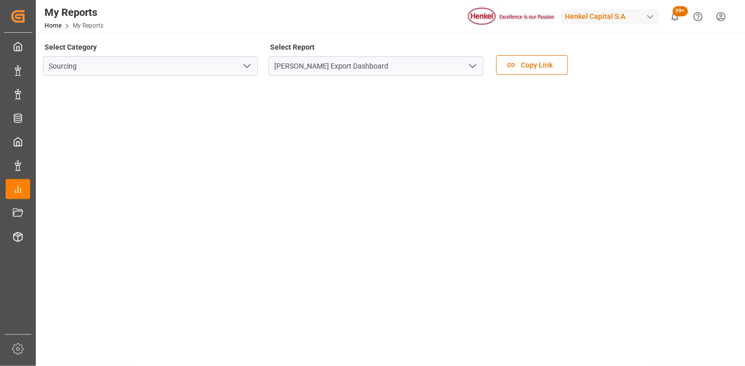
click at [479, 67] on button "open menu" at bounding box center [472, 66] width 15 height 16
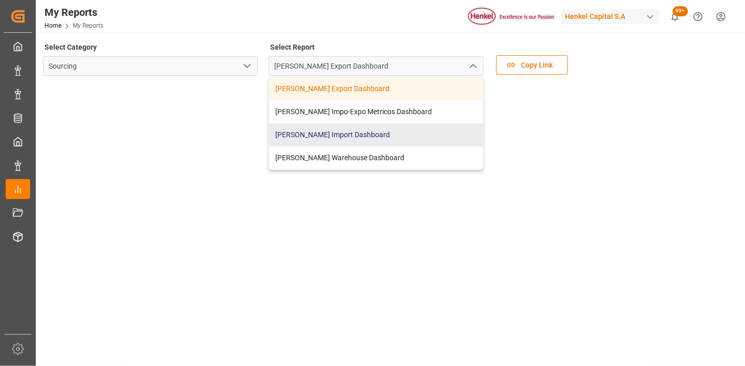
click at [366, 140] on div "[PERSON_NAME] Import Dashboard" at bounding box center [376, 134] width 214 height 23
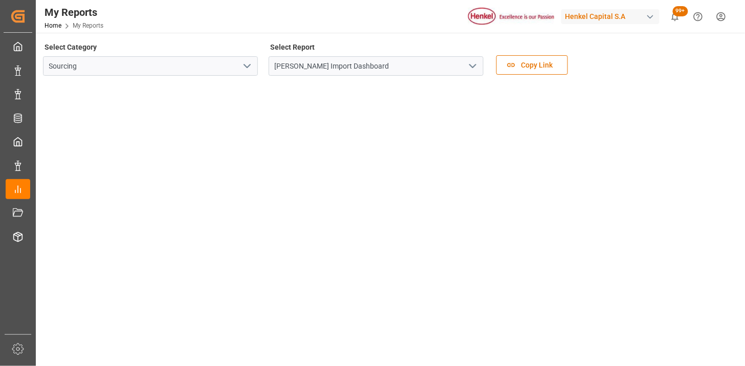
click at [604, 65] on div "Select Category Sourcing Select Report [PERSON_NAME] Import Dashboard Copy Link" at bounding box center [389, 61] width 693 height 43
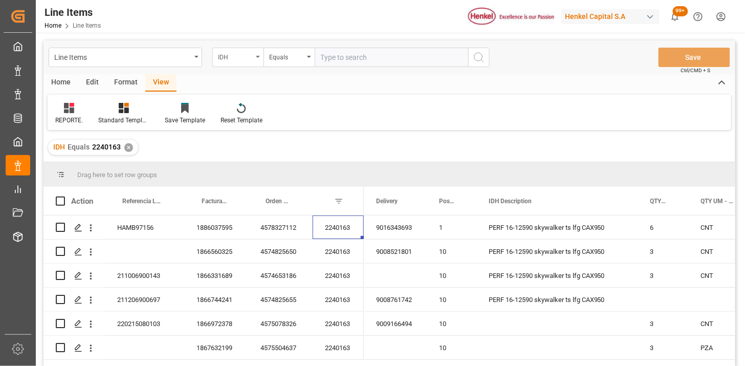
click at [235, 60] on div "IDH" at bounding box center [235, 56] width 35 height 12
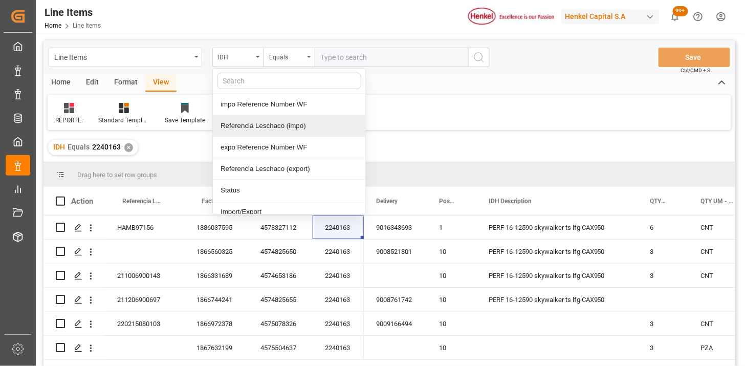
click at [260, 126] on div "Referencia Leschaco (impo)" at bounding box center [289, 125] width 152 height 21
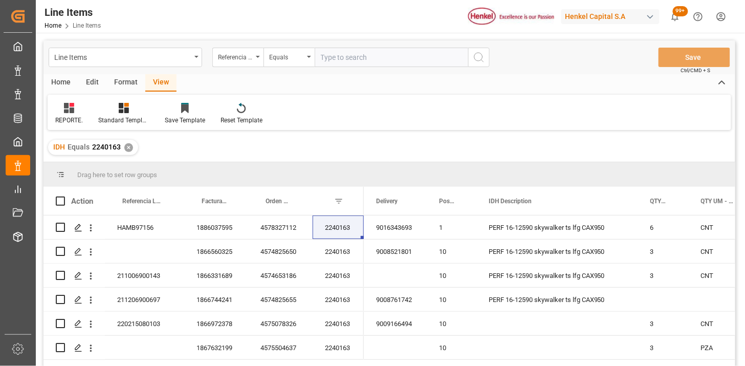
click at [336, 65] on input "text" at bounding box center [391, 57] width 153 height 19
paste input "250915080125"
type input "250915080125"
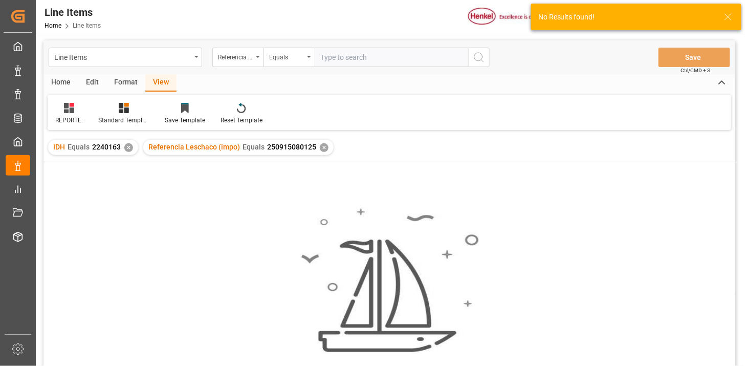
click at [129, 150] on div "✕" at bounding box center [128, 147] width 9 height 9
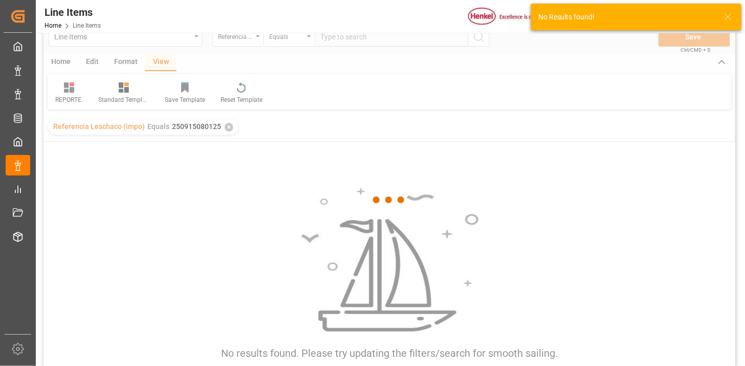
scroll to position [57, 0]
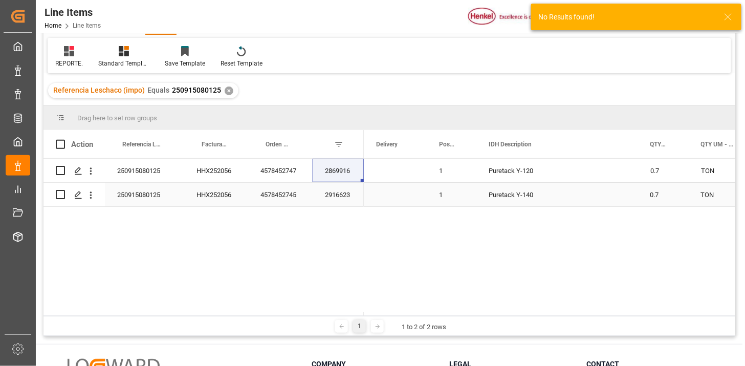
click at [232, 178] on div "HHX252056" at bounding box center [216, 171] width 64 height 24
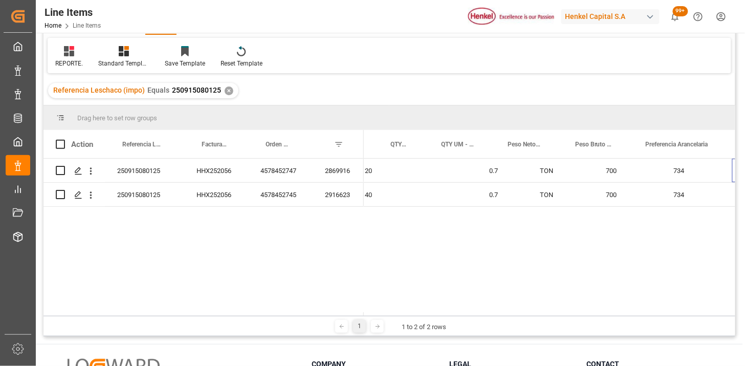
scroll to position [0, 259]
